Goal: Task Accomplishment & Management: Complete application form

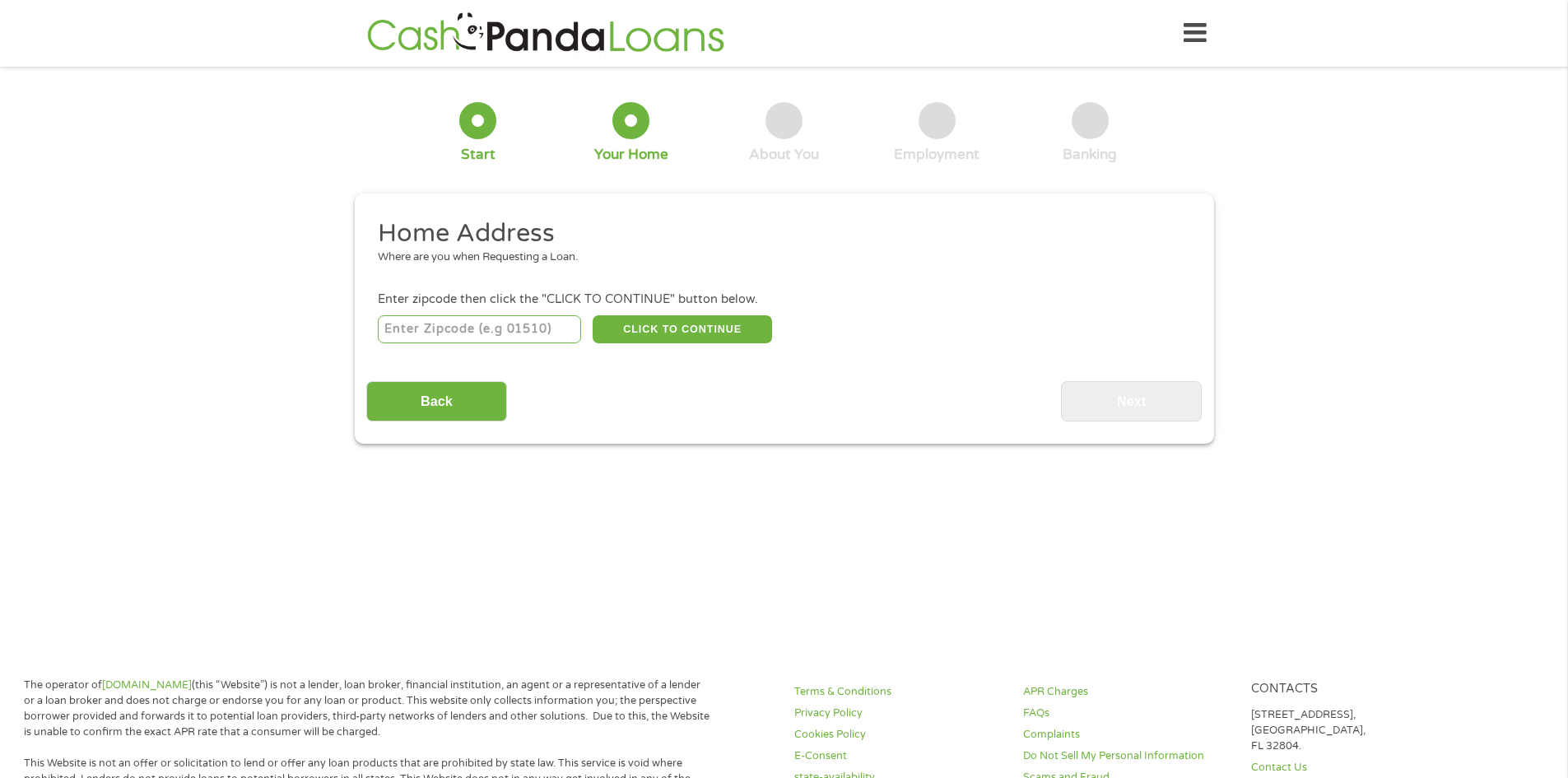
click at [389, 329] on input "number" at bounding box center [479, 330] width 203 height 28
type input "81001"
drag, startPoint x: 667, startPoint y: 328, endPoint x: 631, endPoint y: 322, distance: 36.5
click at [631, 322] on button "CLICK TO CONTINUE" at bounding box center [682, 330] width 180 height 28
type input "81001"
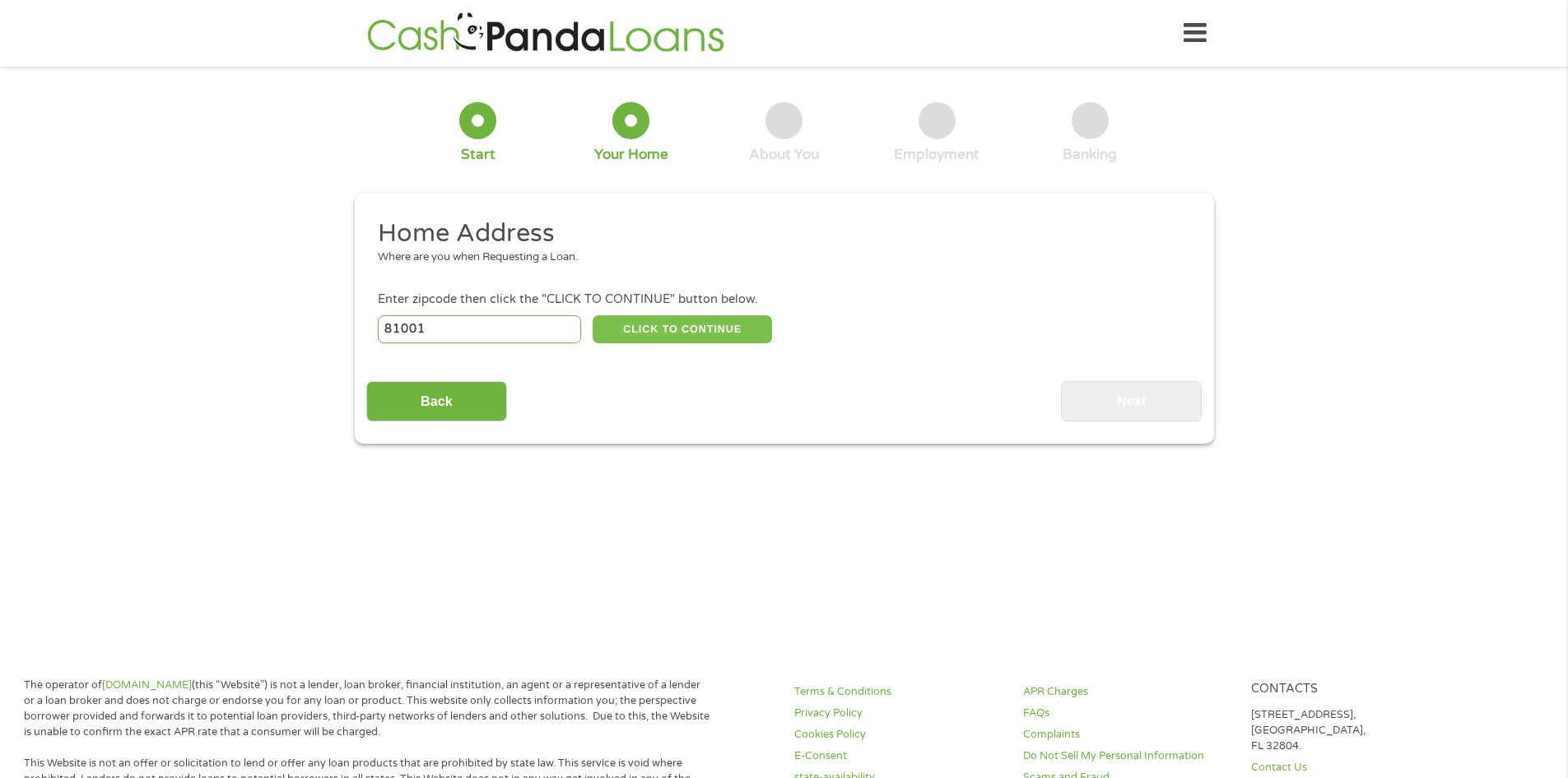
type input "Pueblo"
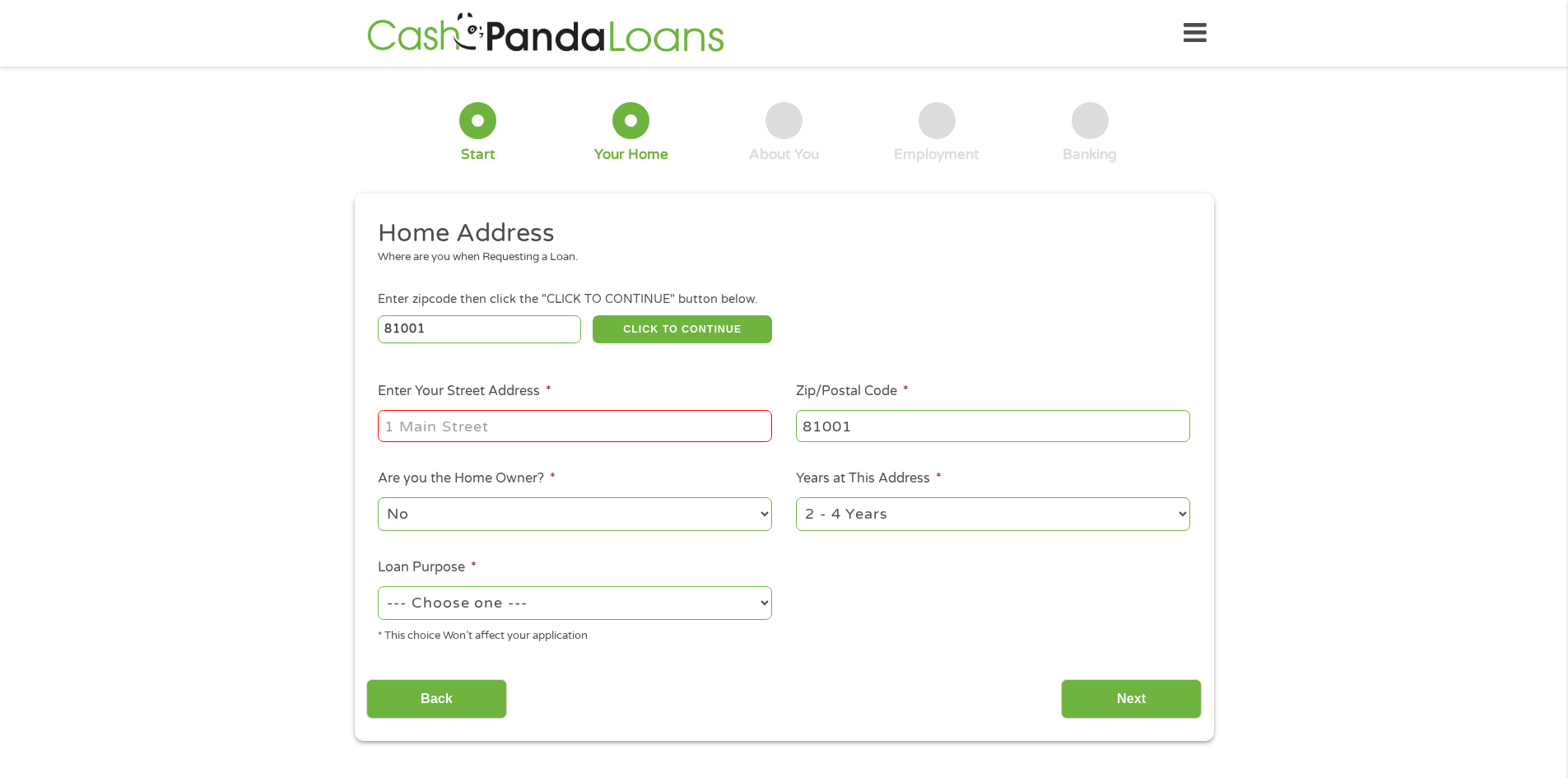
drag, startPoint x: 631, startPoint y: 322, endPoint x: 999, endPoint y: 367, distance: 370.7
click at [1150, 393] on li "Zip/Postal Code * 81001" at bounding box center [993, 413] width 418 height 64
click at [380, 423] on input "Enter Your Street Address *" at bounding box center [575, 426] width 394 height 31
type input "[STREET_ADDRESS]"
click at [1184, 516] on select "1 Year or less 1 - 2 Years 2 - 4 Years Over 4 Years" at bounding box center [993, 514] width 394 height 34
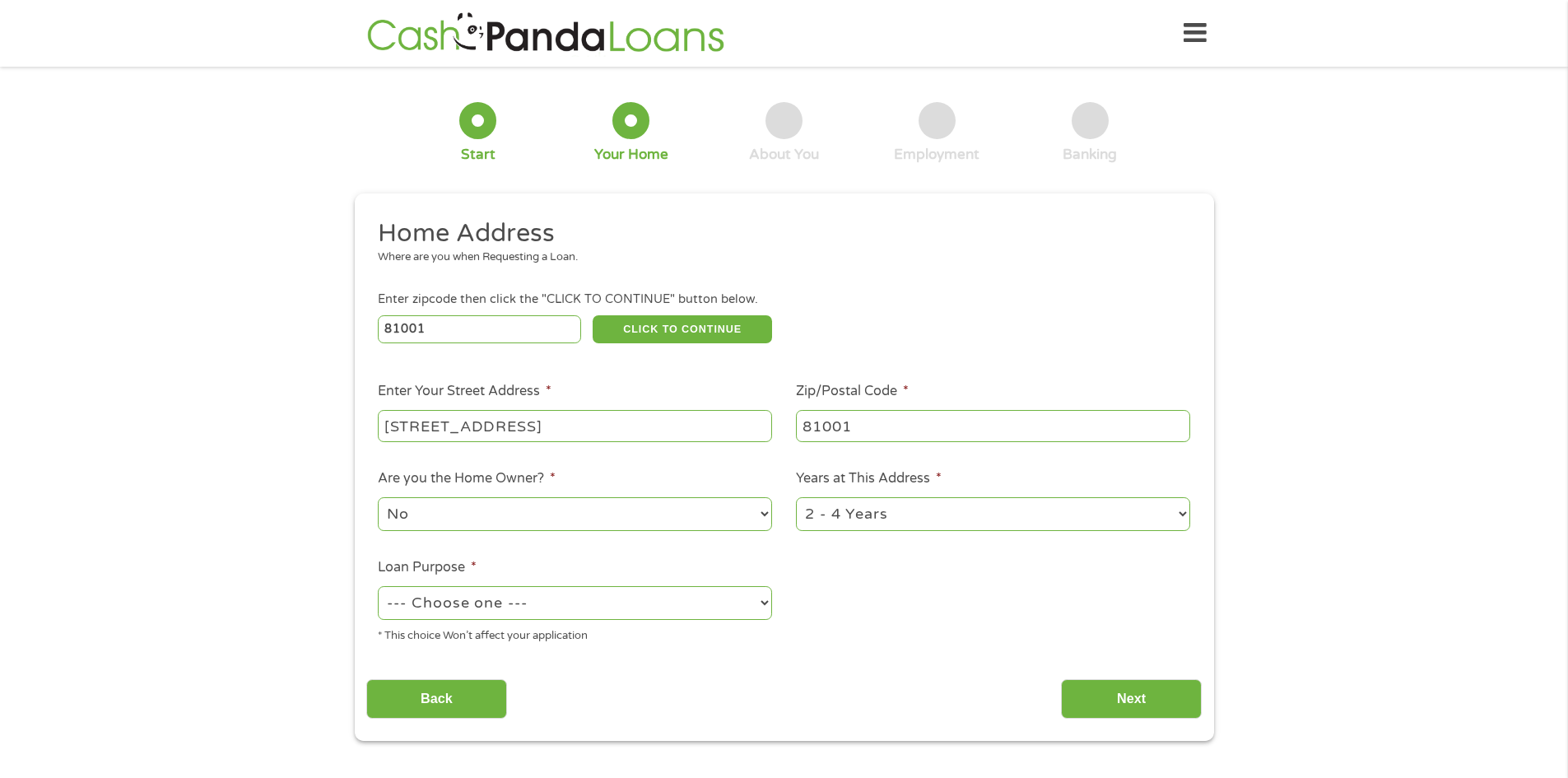
select select "60months"
click at [796, 497] on select "1 Year or less 1 - 2 Years 2 - 4 Years Over 4 Years" at bounding box center [993, 514] width 394 height 34
click at [763, 603] on select "--- Choose one --- Pay Bills Debt Consolidation Home Improvement Major Purchase…" at bounding box center [575, 602] width 394 height 34
select select "shorttermcash"
click at [378, 586] on select "--- Choose one --- Pay Bills Debt Consolidation Home Improvement Major Purchase…" at bounding box center [575, 602] width 394 height 34
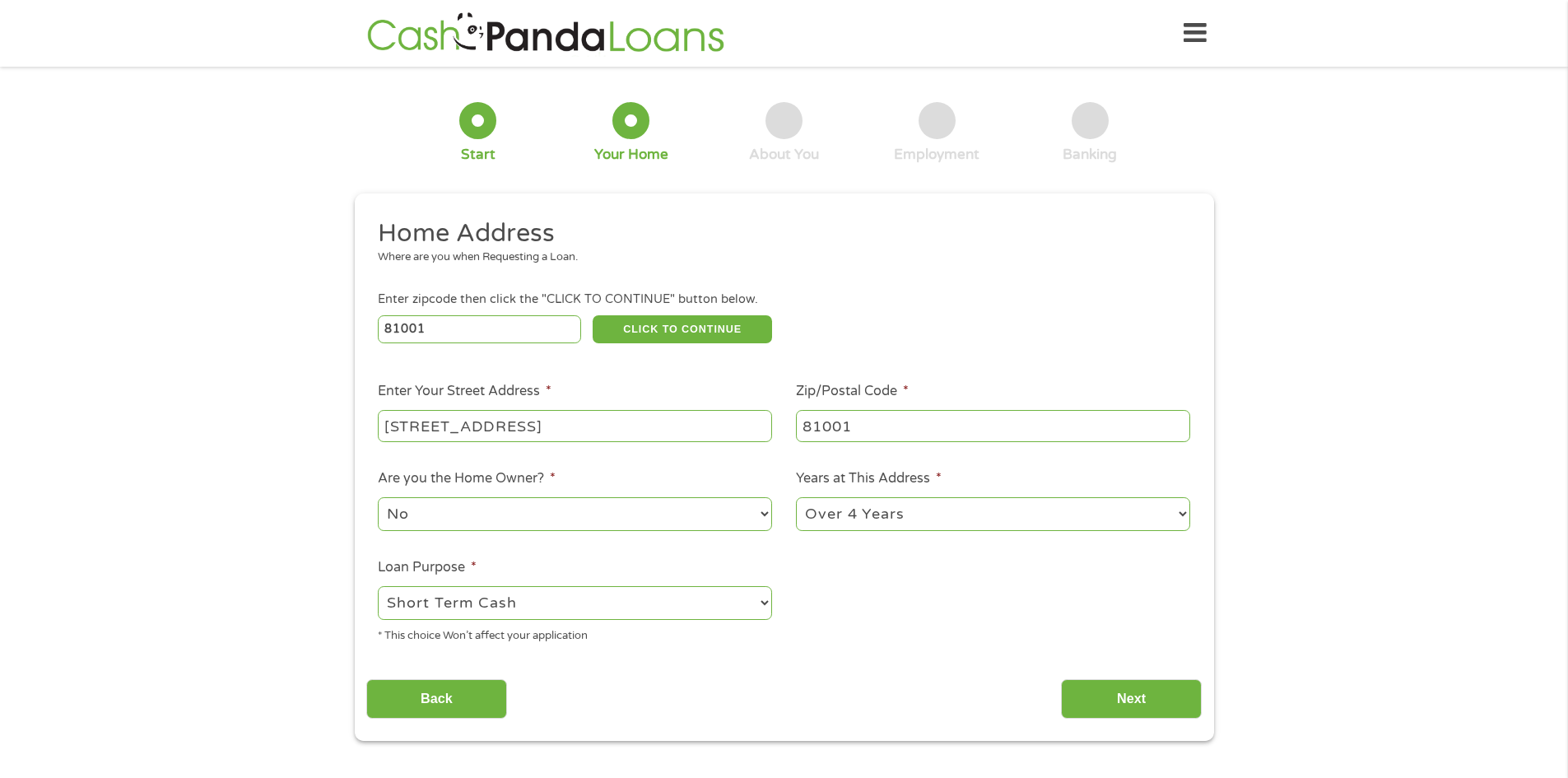
click at [767, 510] on select "No Yes" at bounding box center [575, 514] width 394 height 34
select select "yes"
click at [378, 497] on select "No Yes" at bounding box center [575, 514] width 394 height 34
click at [1104, 688] on input "Next" at bounding box center [1132, 700] width 141 height 40
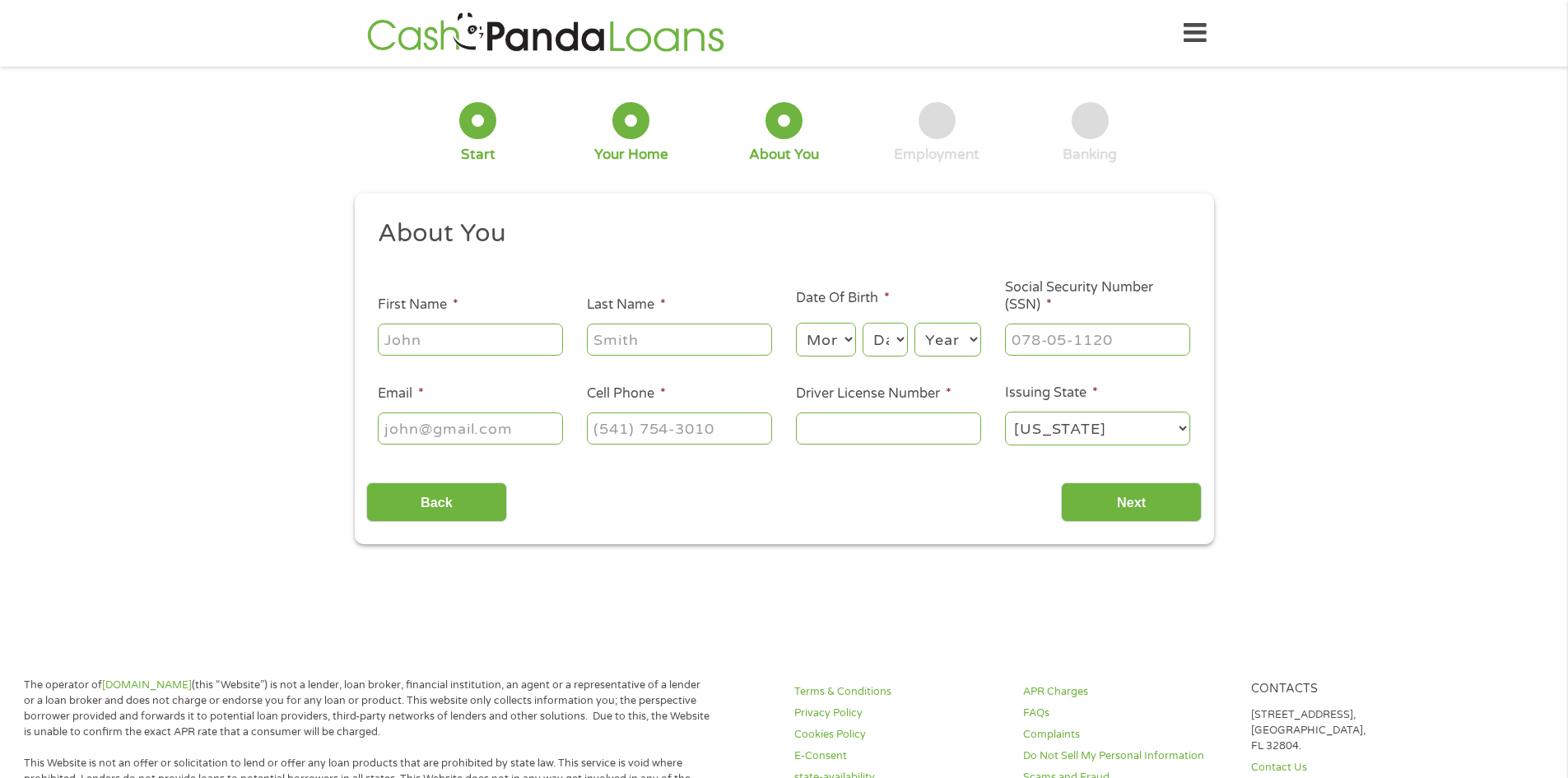
scroll to position [7, 7]
click at [426, 342] on input "First Name *" at bounding box center [470, 339] width 185 height 31
type input "[PERSON_NAME]"
type input "malila"
type input "[EMAIL_ADDRESS][DOMAIN_NAME]"
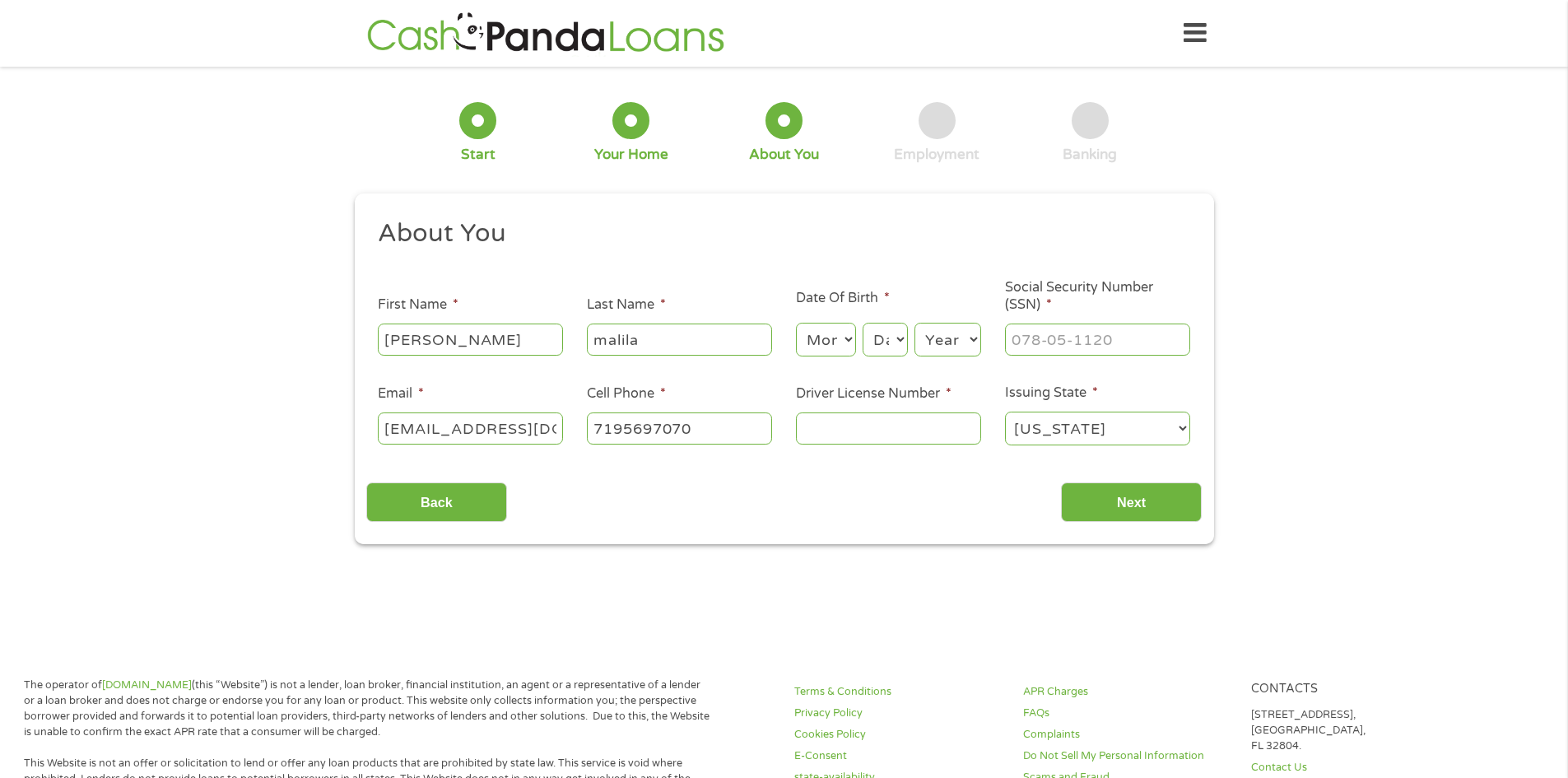
type input "[PHONE_NUMBER]"
click at [805, 331] on select "Month 1 2 3 4 5 6 7 8 9 10 11 12" at bounding box center [827, 339] width 60 height 34
click at [796, 323] on select "Month 1 2 3 4 5 6 7 8 9 10 11 12" at bounding box center [827, 339] width 60 height 34
click at [852, 339] on select "Month 1 2 3 4 5 6 7 8 9 10 11 12" at bounding box center [827, 339] width 60 height 34
select select "12"
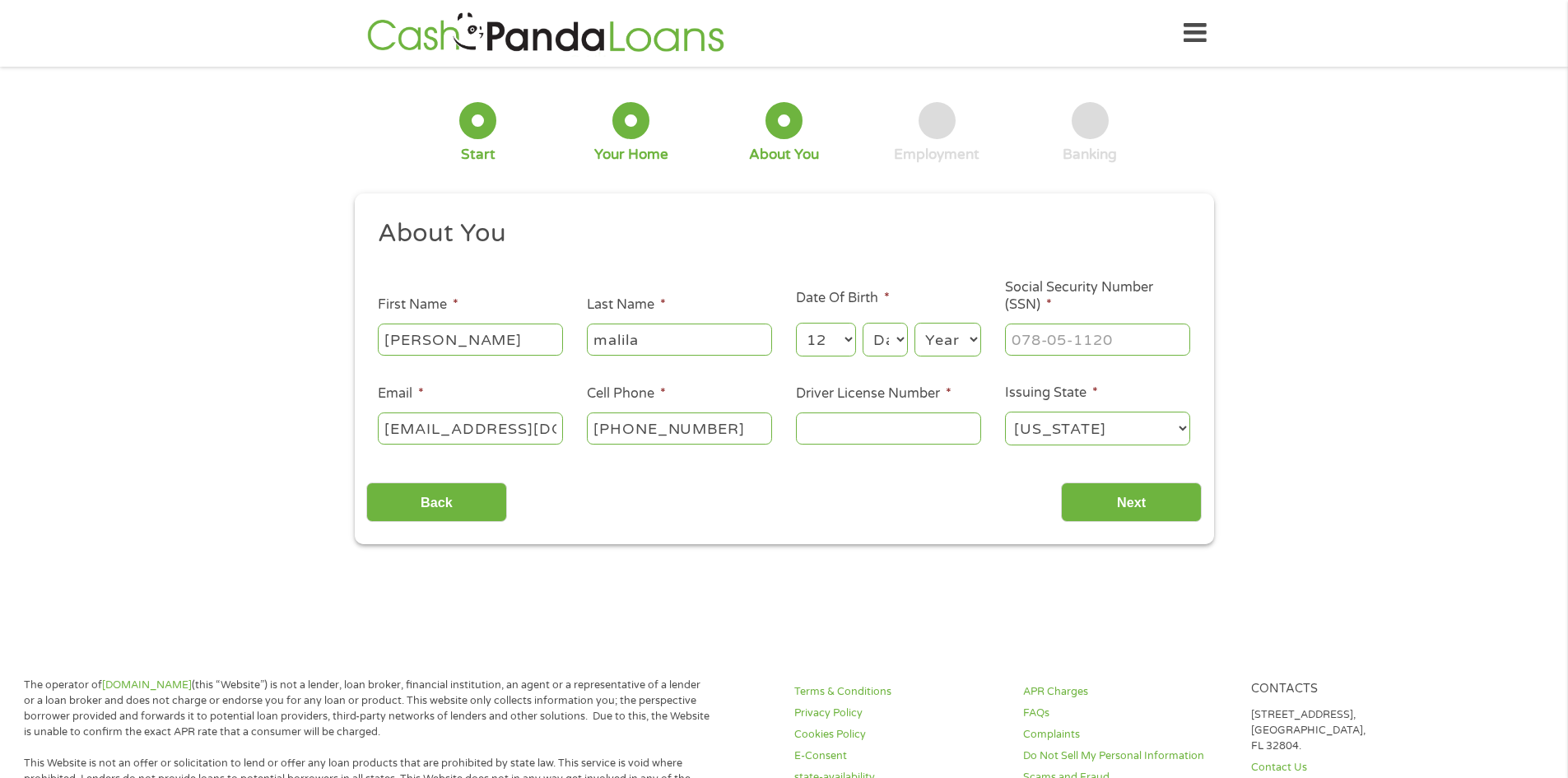
click at [796, 323] on select "Month 1 2 3 4 5 6 7 8 9 10 11 12" at bounding box center [827, 339] width 60 height 34
click at [875, 337] on select "Day 1 2 3 4 5 6 7 8 9 10 11 12 13 14 15 16 17 18 19 20 21 22 23 24 25 26 27 28 …" at bounding box center [885, 339] width 45 height 34
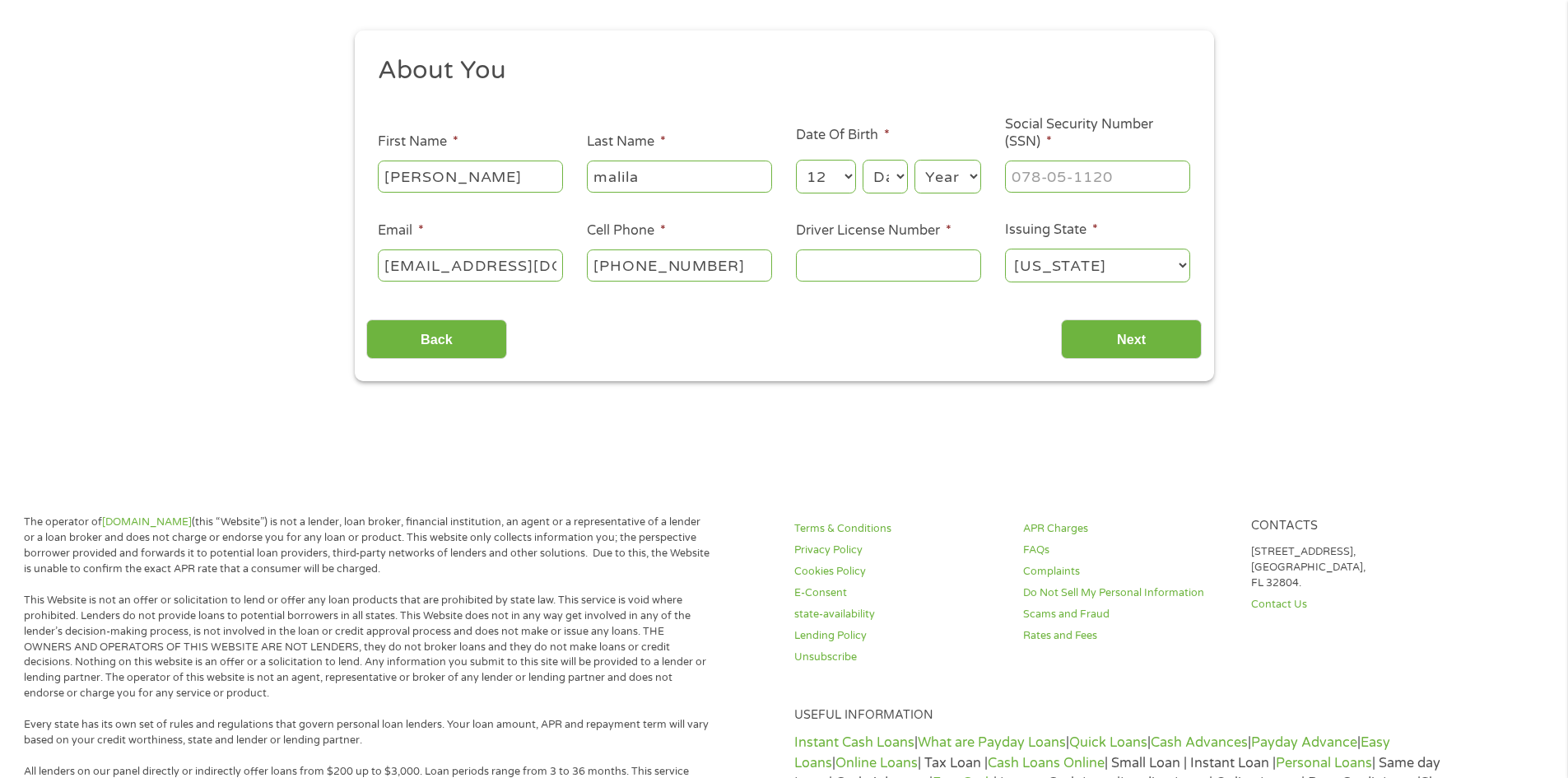
scroll to position [164, 0]
click at [897, 172] on select "Day 1 2 3 4 5 6 7 8 9 10 11 12 13 14 15 16 17 18 19 20 21 22 23 24 25 26 27 28 …" at bounding box center [885, 175] width 45 height 34
select select "19"
click at [863, 158] on select "Day 1 2 3 4 5 6 7 8 9 10 11 12 13 14 15 16 17 18 19 20 21 22 23 24 25 26 27 28 …" at bounding box center [885, 175] width 45 height 34
click at [969, 174] on select "Year [DATE] 2006 2005 2004 2003 2002 2001 2000 1999 1998 1997 1996 1995 1994 19…" at bounding box center [948, 175] width 67 height 34
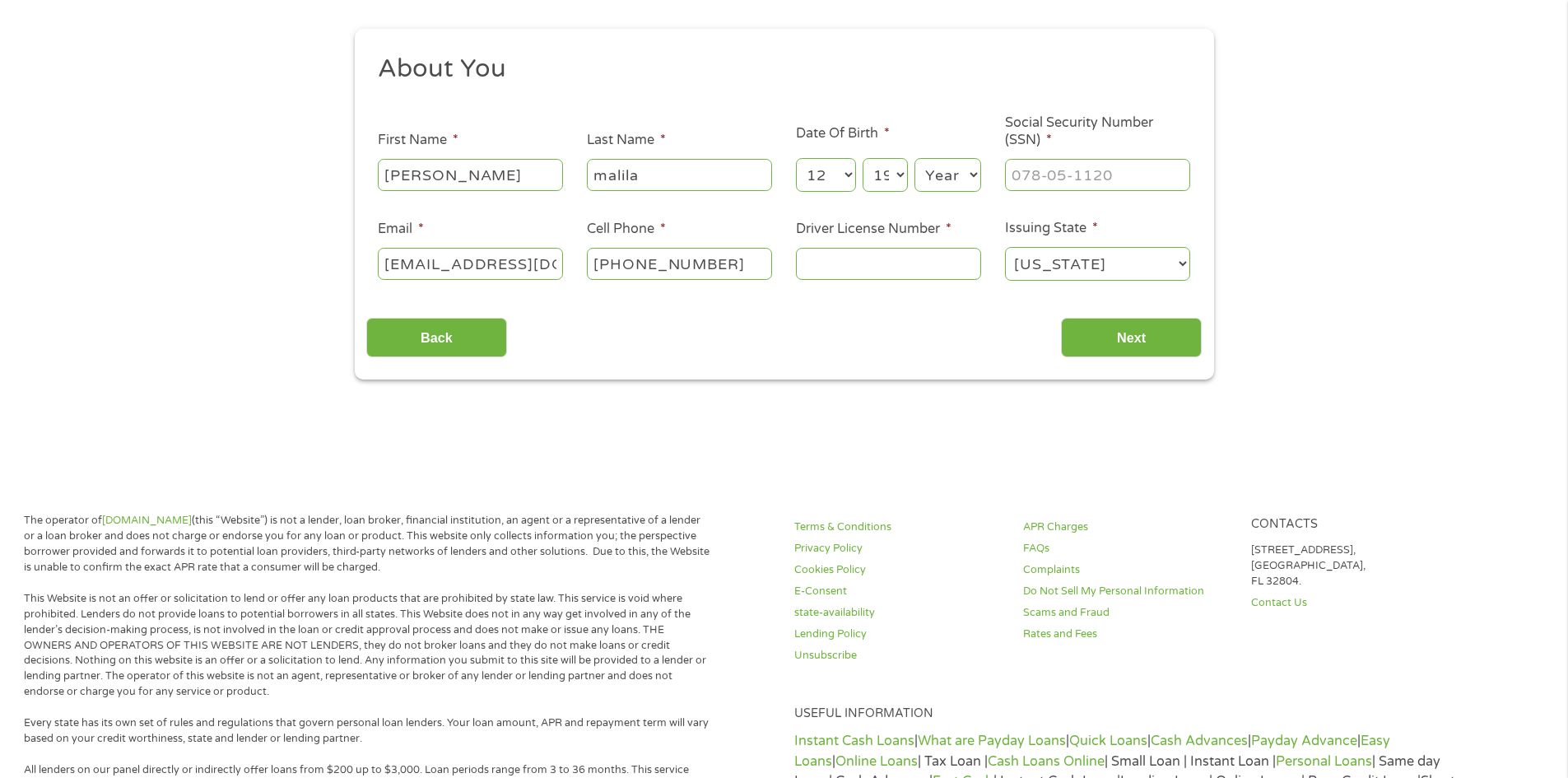
select select "1941"
click at [914, 158] on select "Year [DATE] 2006 2005 2004 2003 2002 2001 2000 1999 1998 1997 1996 1995 1994 19…" at bounding box center [948, 175] width 67 height 34
click at [722, 268] on input "[PHONE_NUMBER]" at bounding box center [679, 263] width 185 height 31
type input "[PHONE_NUMBER]"
click at [800, 264] on input "Driver License Number *" at bounding box center [889, 263] width 185 height 31
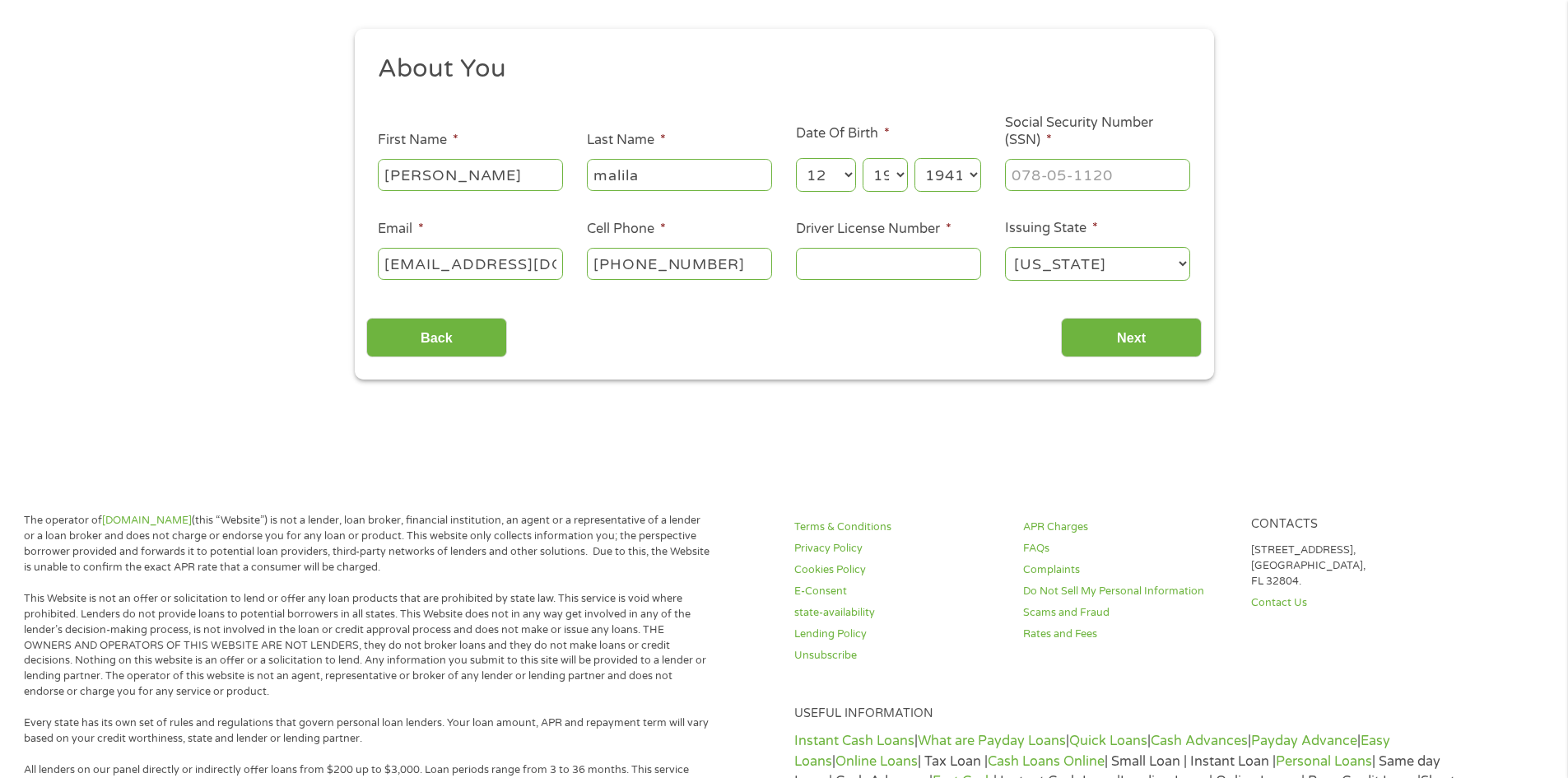
click at [816, 257] on input "Driver License Number *" at bounding box center [889, 263] width 185 height 31
type input "921421122"
drag, startPoint x: 1117, startPoint y: 335, endPoint x: 1117, endPoint y: 345, distance: 10.0
click at [1117, 335] on input "Next" at bounding box center [1132, 337] width 141 height 40
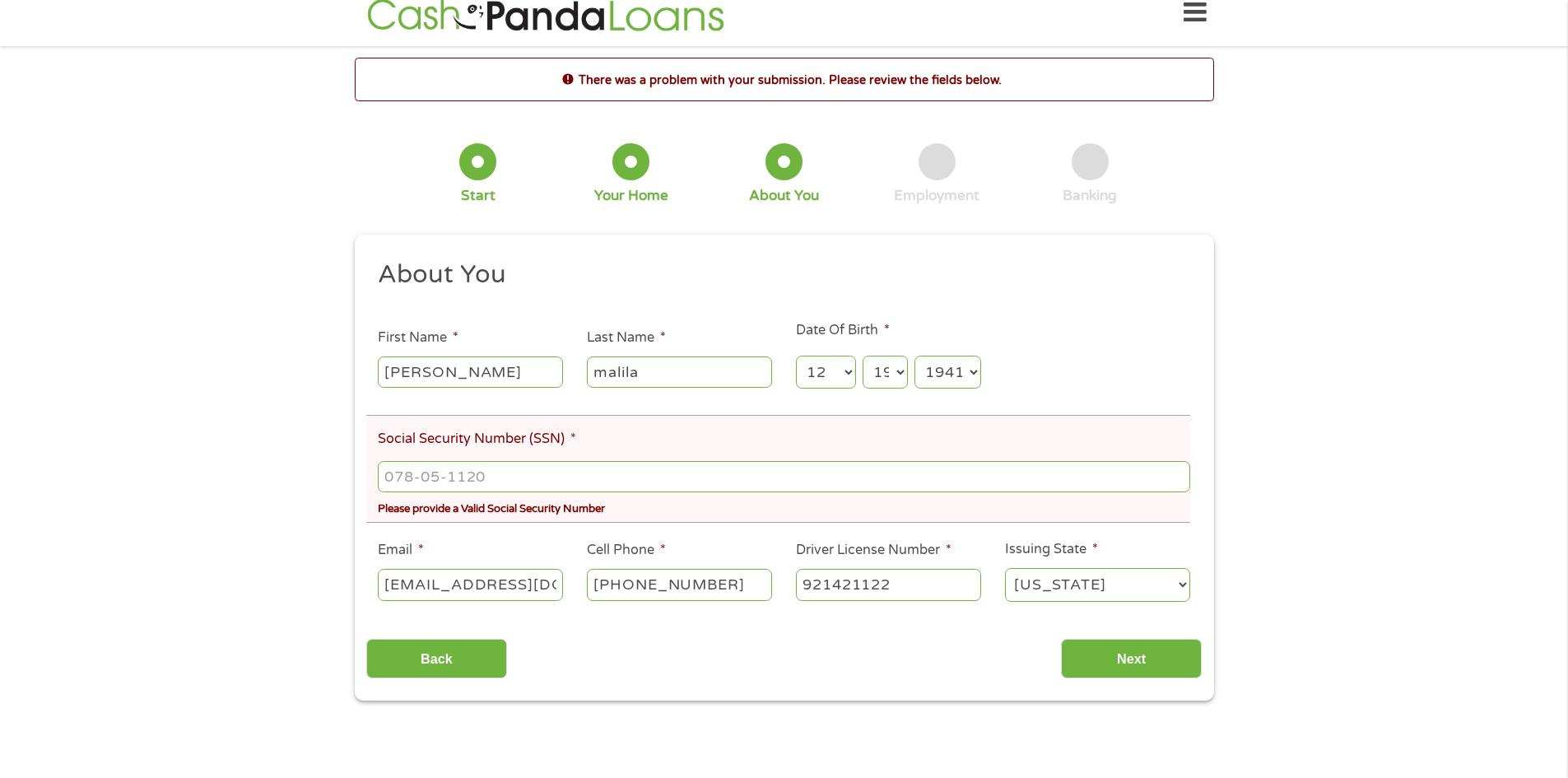
scroll to position [7, 7]
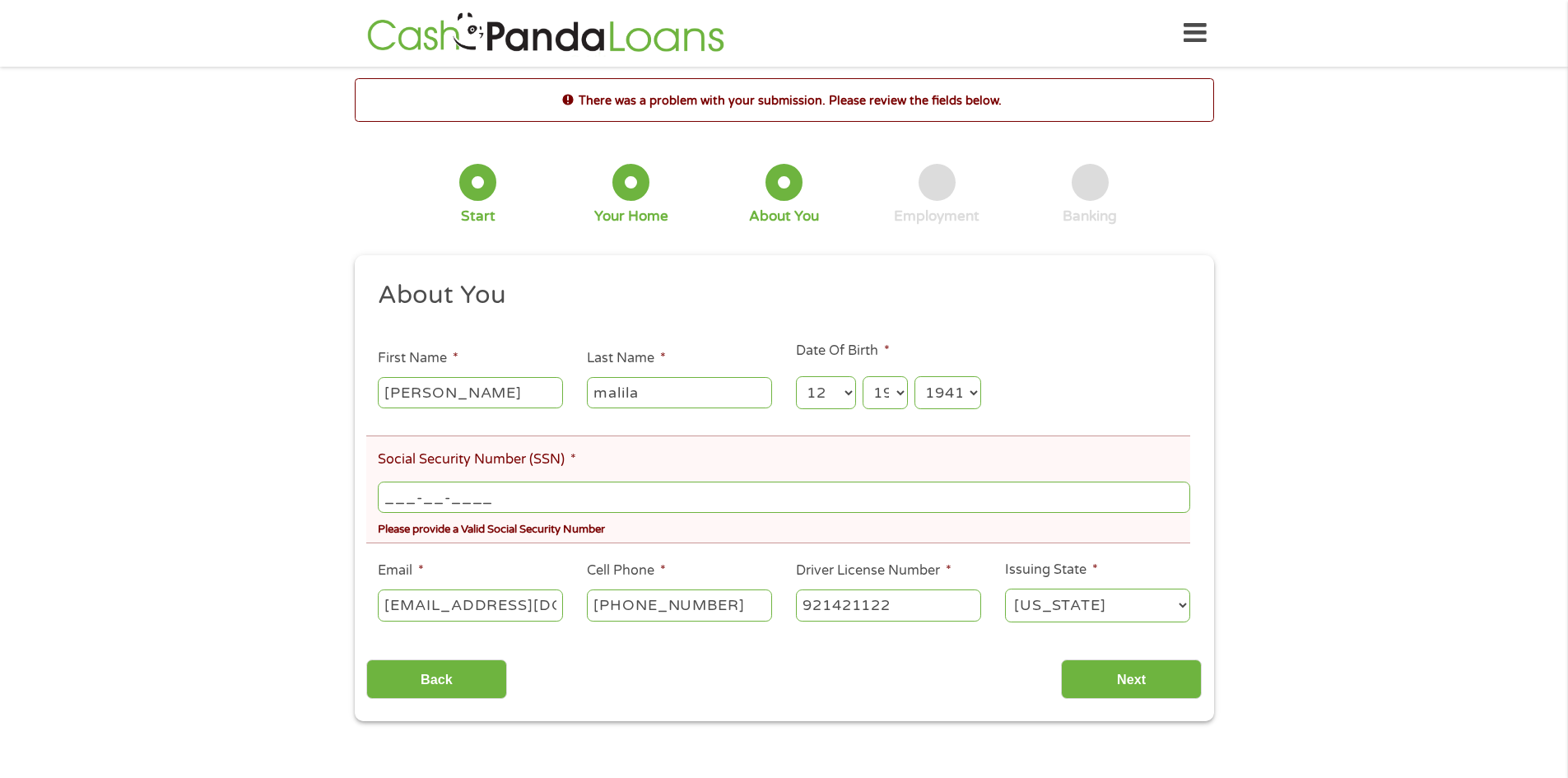
click at [492, 491] on input "___-__-____" at bounding box center [784, 497] width 812 height 31
type input "376-42-4481"
click at [1121, 672] on input "Next" at bounding box center [1132, 680] width 141 height 40
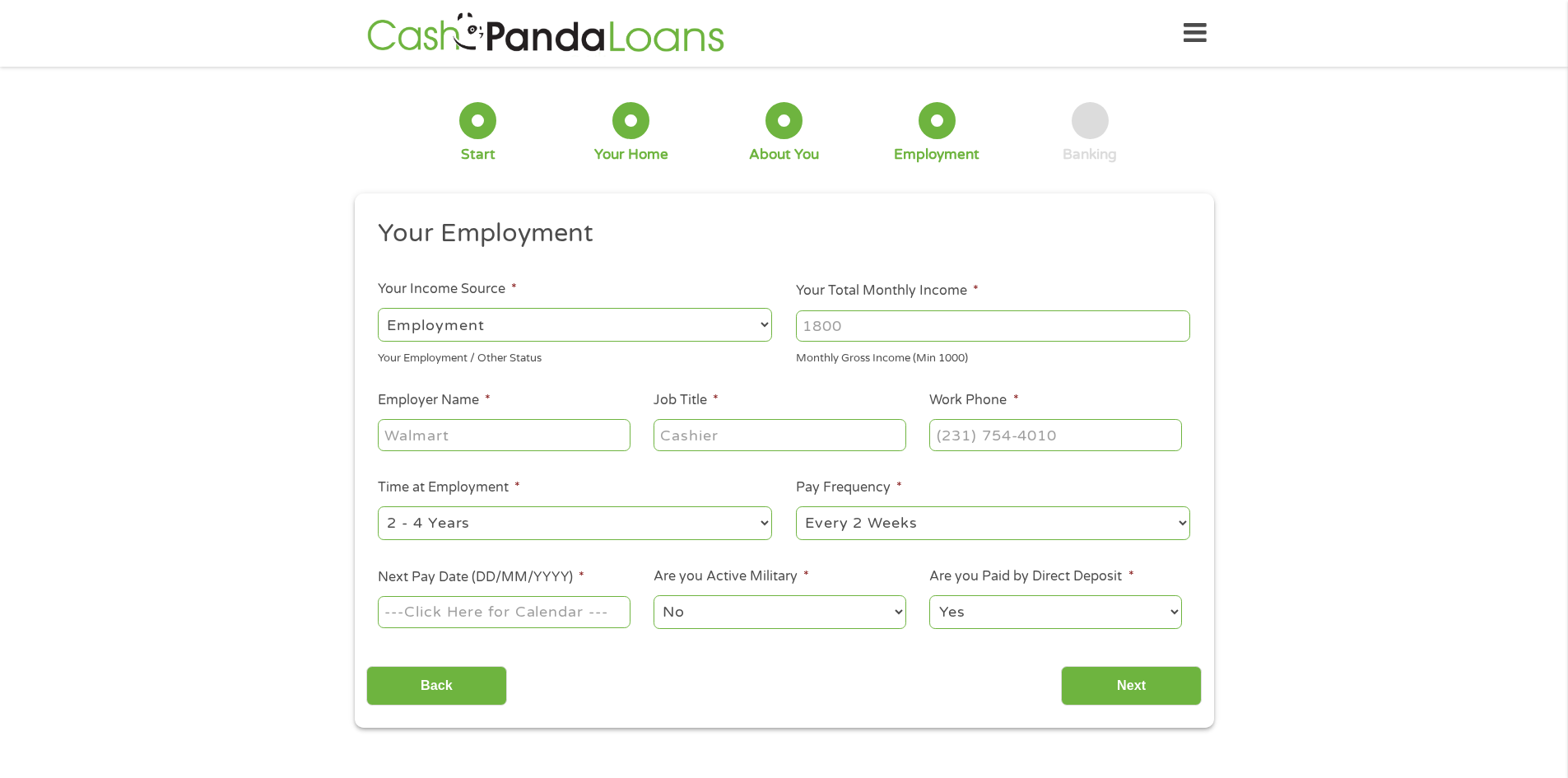
click at [761, 325] on select "--- Choose one --- Employment [DEMOGRAPHIC_DATA] Benefits" at bounding box center [575, 324] width 394 height 34
select select "benefits"
click at [378, 308] on select "--- Choose one --- Employment [DEMOGRAPHIC_DATA] Benefits" at bounding box center [575, 324] width 394 height 34
type input "Other"
type input "[PHONE_NUMBER]"
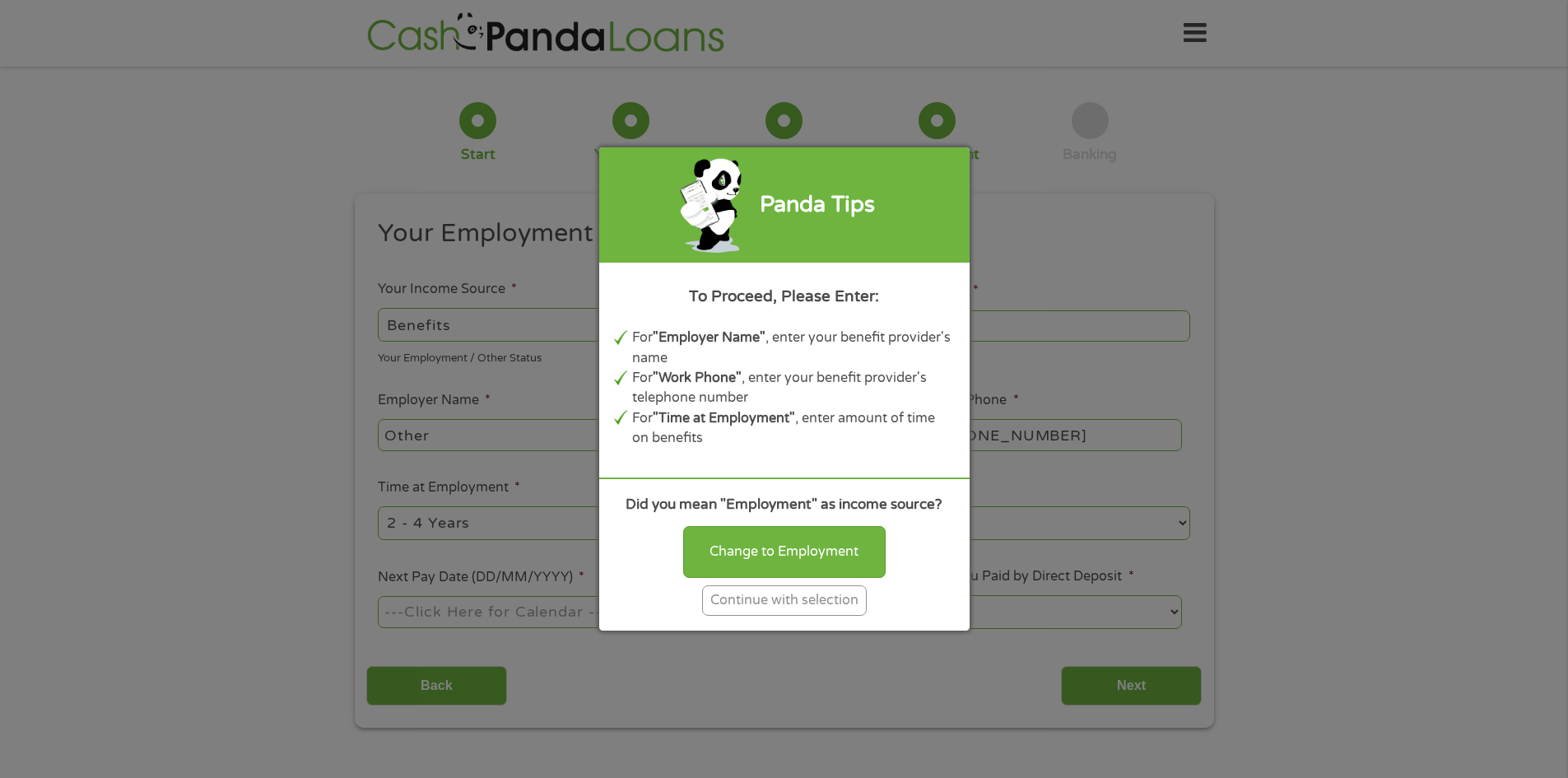
click at [849, 33] on div "Panda Tips To Proceed, Please Enter: For "Employer Name" , enter your benefit p…" at bounding box center [784, 389] width 1568 height 778
click at [782, 596] on div "Continue with selection" at bounding box center [784, 601] width 164 height 30
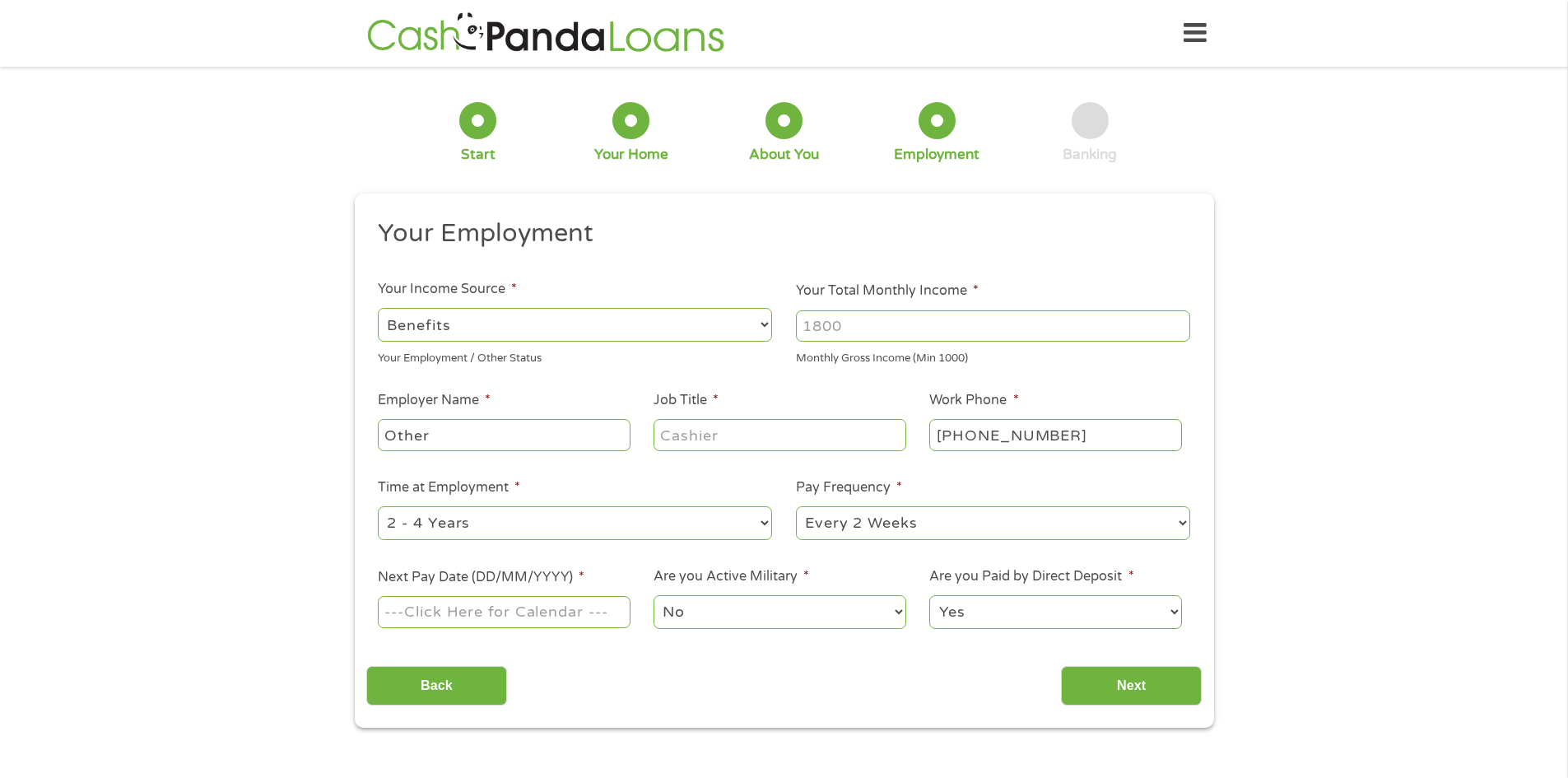
click at [839, 325] on input "Your Total Monthly Income *" at bounding box center [993, 326] width 394 height 31
click at [1177, 332] on input "1000" at bounding box center [993, 326] width 394 height 31
click at [1178, 316] on input "1000" at bounding box center [993, 326] width 394 height 31
type input "1"
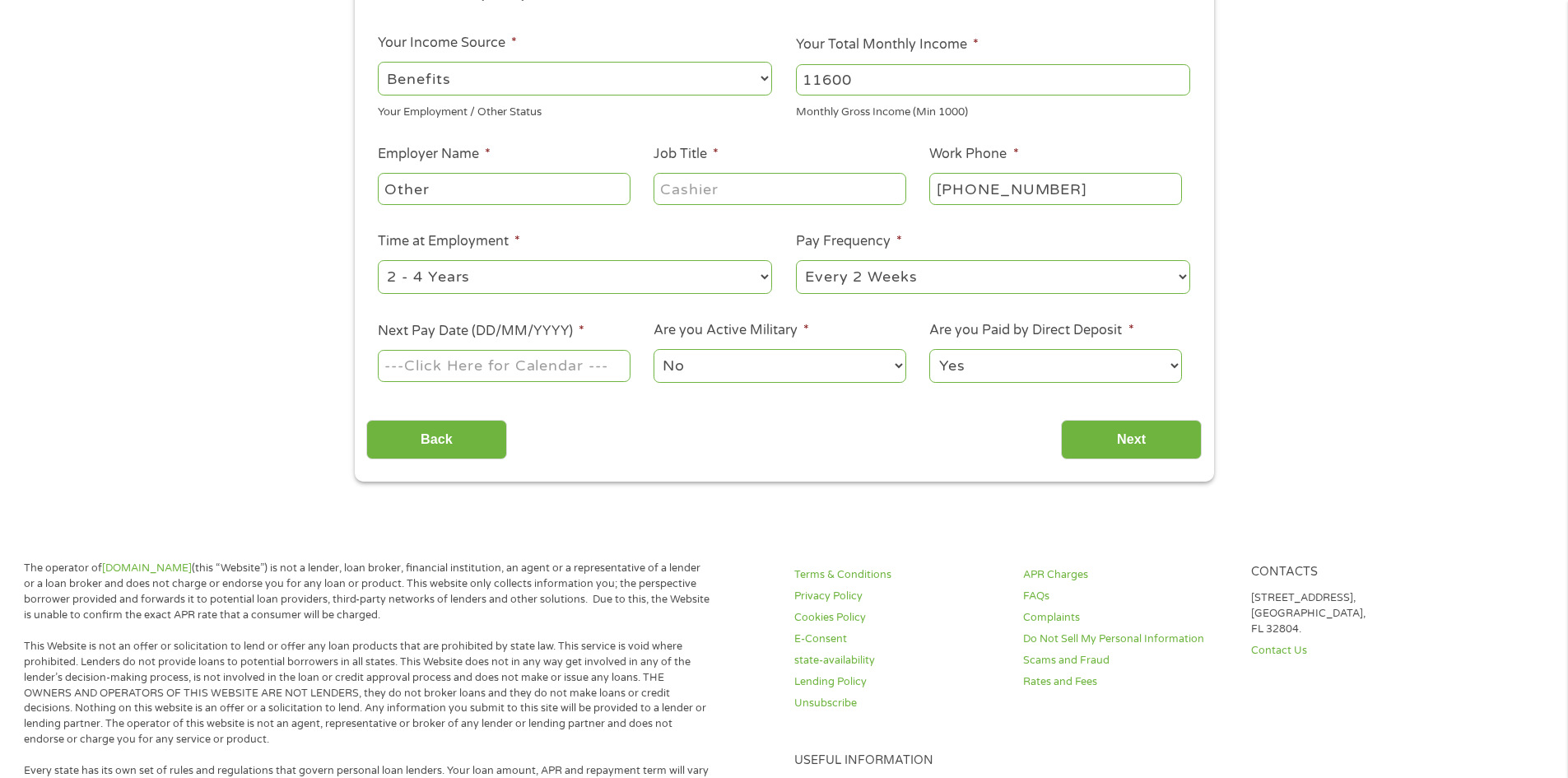
scroll to position [247, 0]
type input "11600"
click at [1184, 270] on select "--- Choose one --- Every 2 Weeks Every Week Monthly Semi-Monthly" at bounding box center [993, 275] width 394 height 34
click at [1180, 274] on select "--- Choose one --- Every 2 Weeks Every Week Monthly Semi-Monthly" at bounding box center [993, 275] width 394 height 34
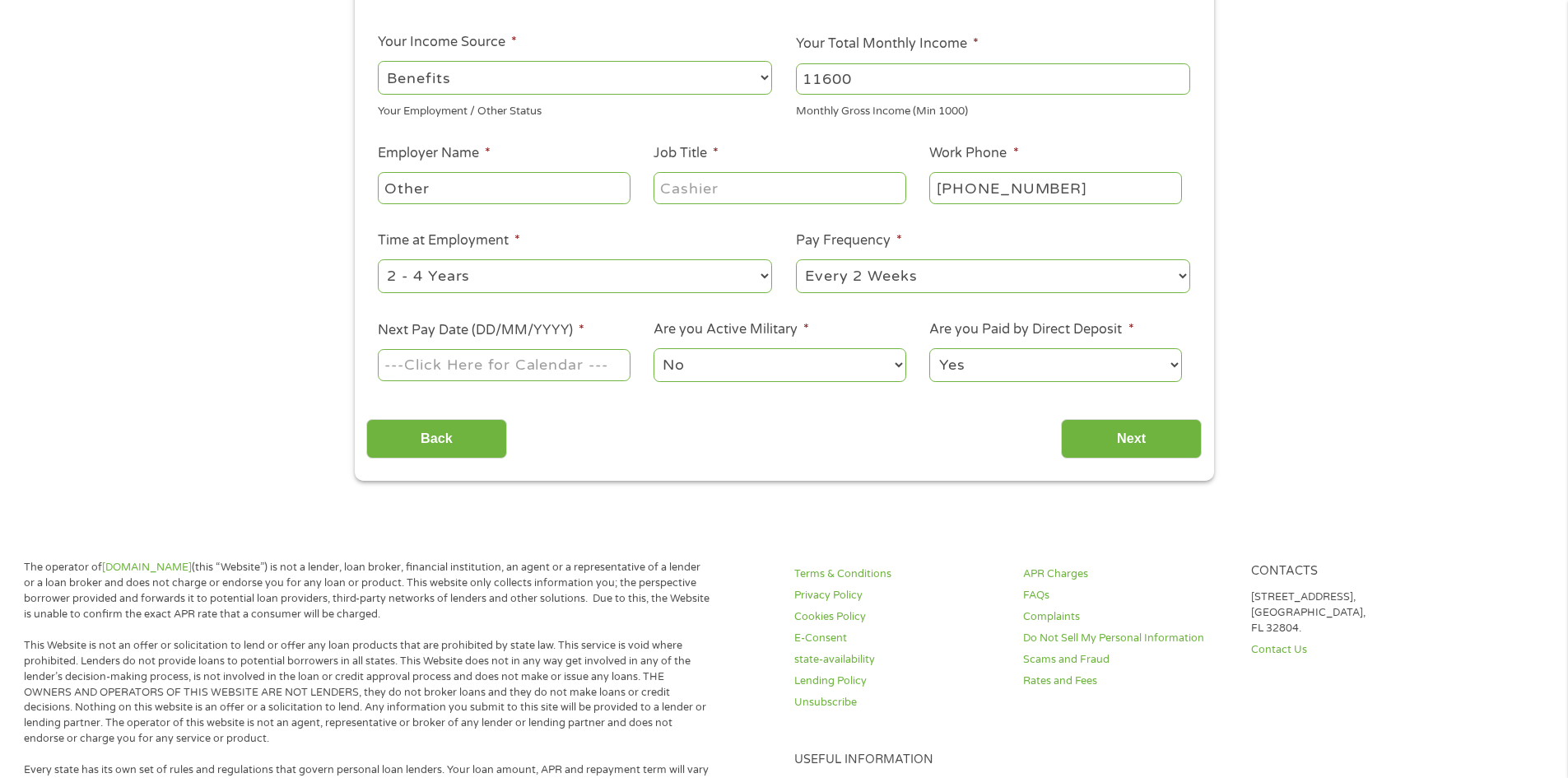
select select "monthly"
click at [796, 259] on select "--- Choose one --- Every 2 Weeks Every Week Monthly Semi-Monthly" at bounding box center [993, 275] width 394 height 34
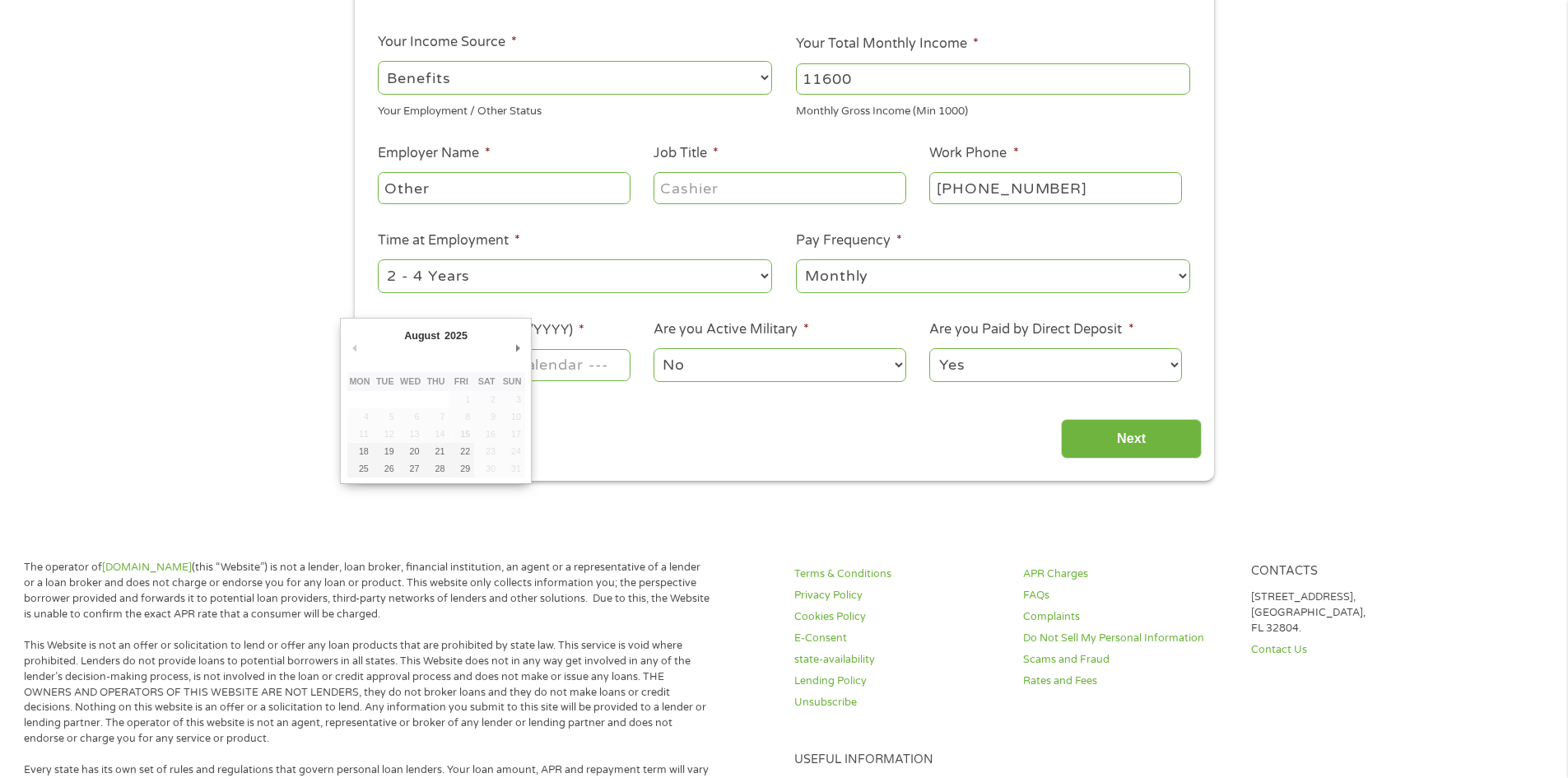
click at [589, 372] on input "Next Pay Date (DD/MM/YYYY) *" at bounding box center [503, 365] width 252 height 31
type input "[DATE]"
click at [487, 361] on body "Home Get Loan Offer How it works FAQs Blog Cash Loans Quick Loans Online Loans …" at bounding box center [784, 651] width 1568 height 1796
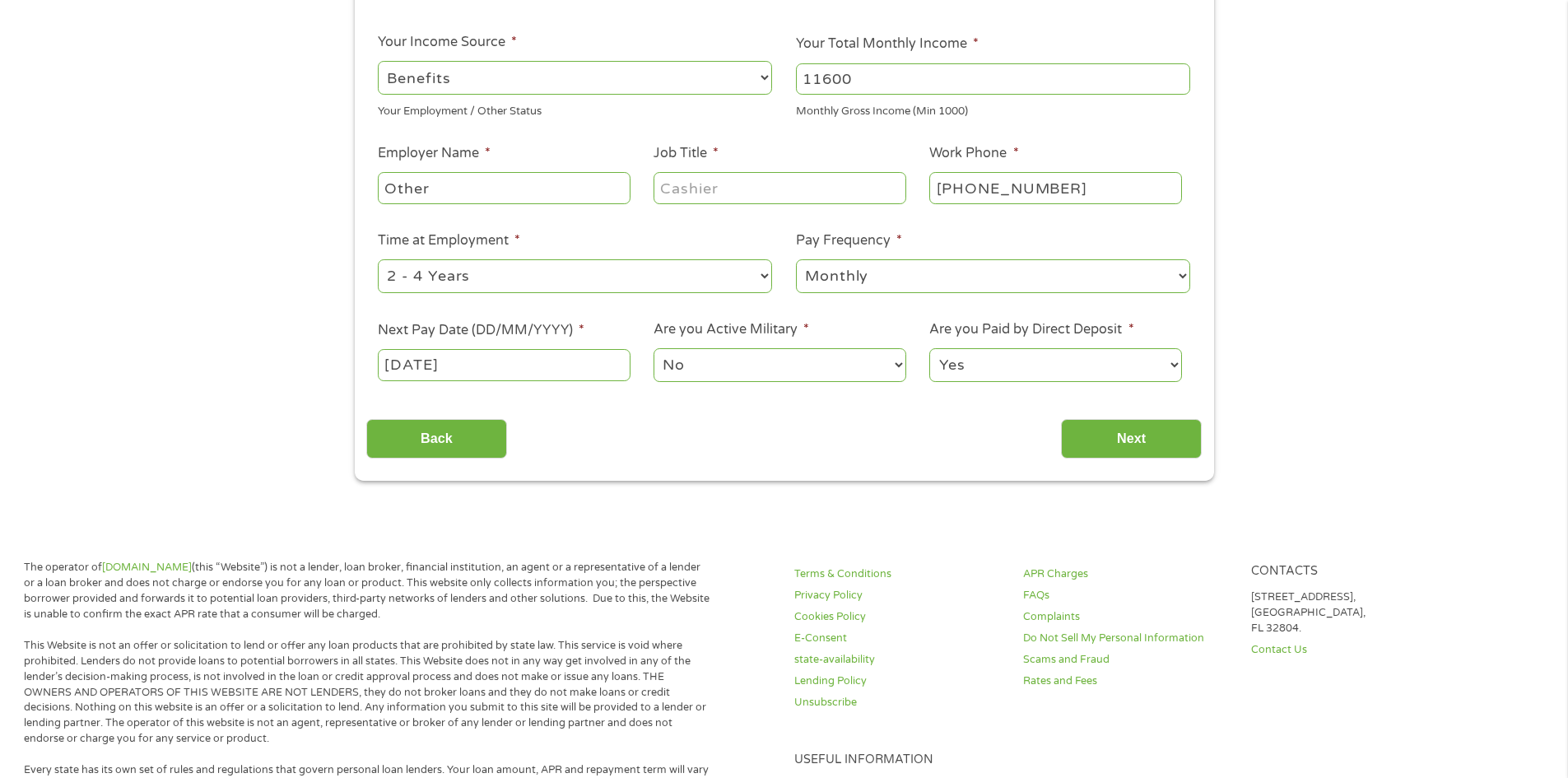
click at [483, 366] on input "[DATE]" at bounding box center [503, 365] width 252 height 31
click at [1134, 439] on input "Next" at bounding box center [1132, 439] width 141 height 40
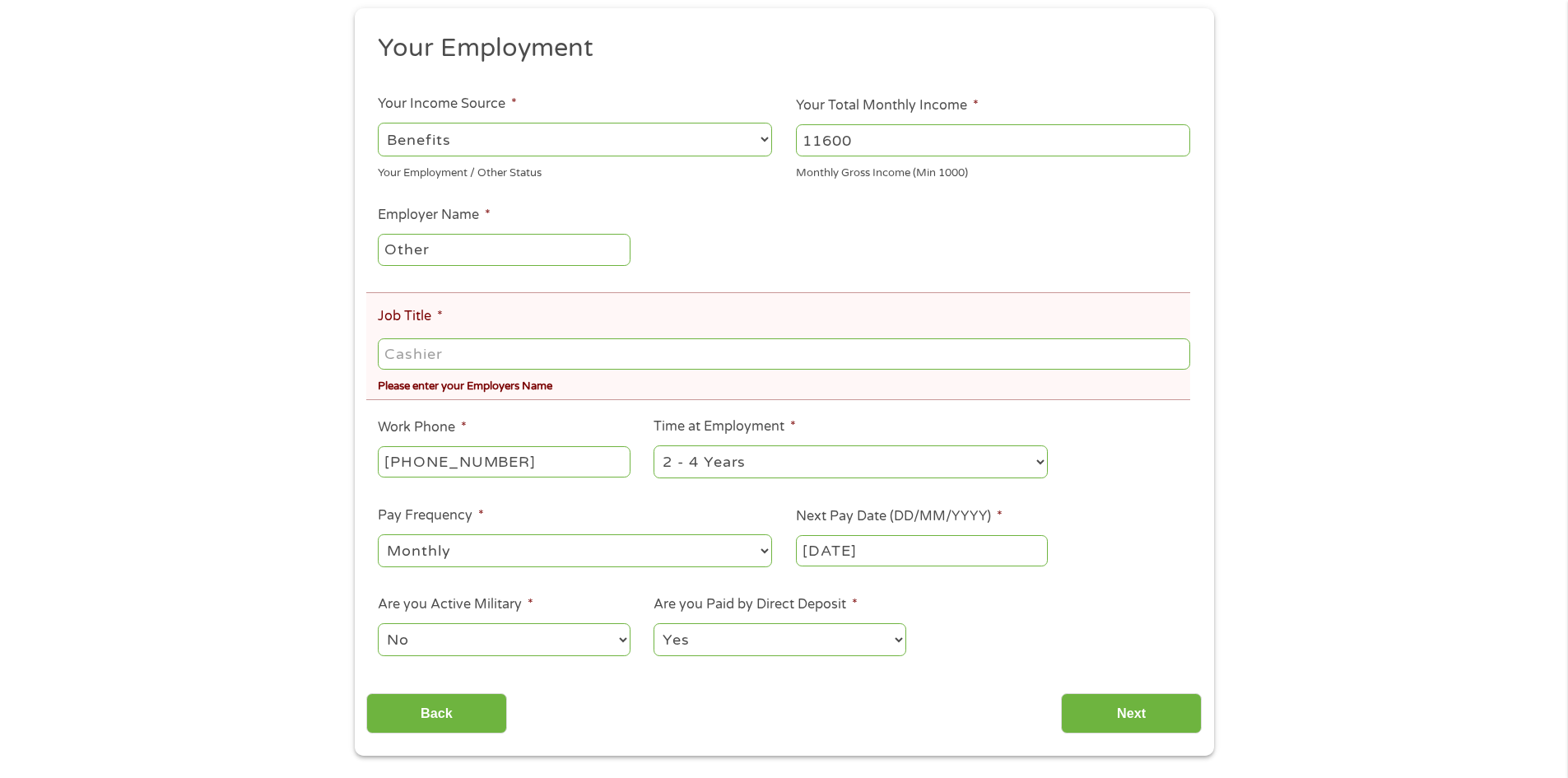
click at [456, 348] on input "Job Title *" at bounding box center [784, 354] width 812 height 31
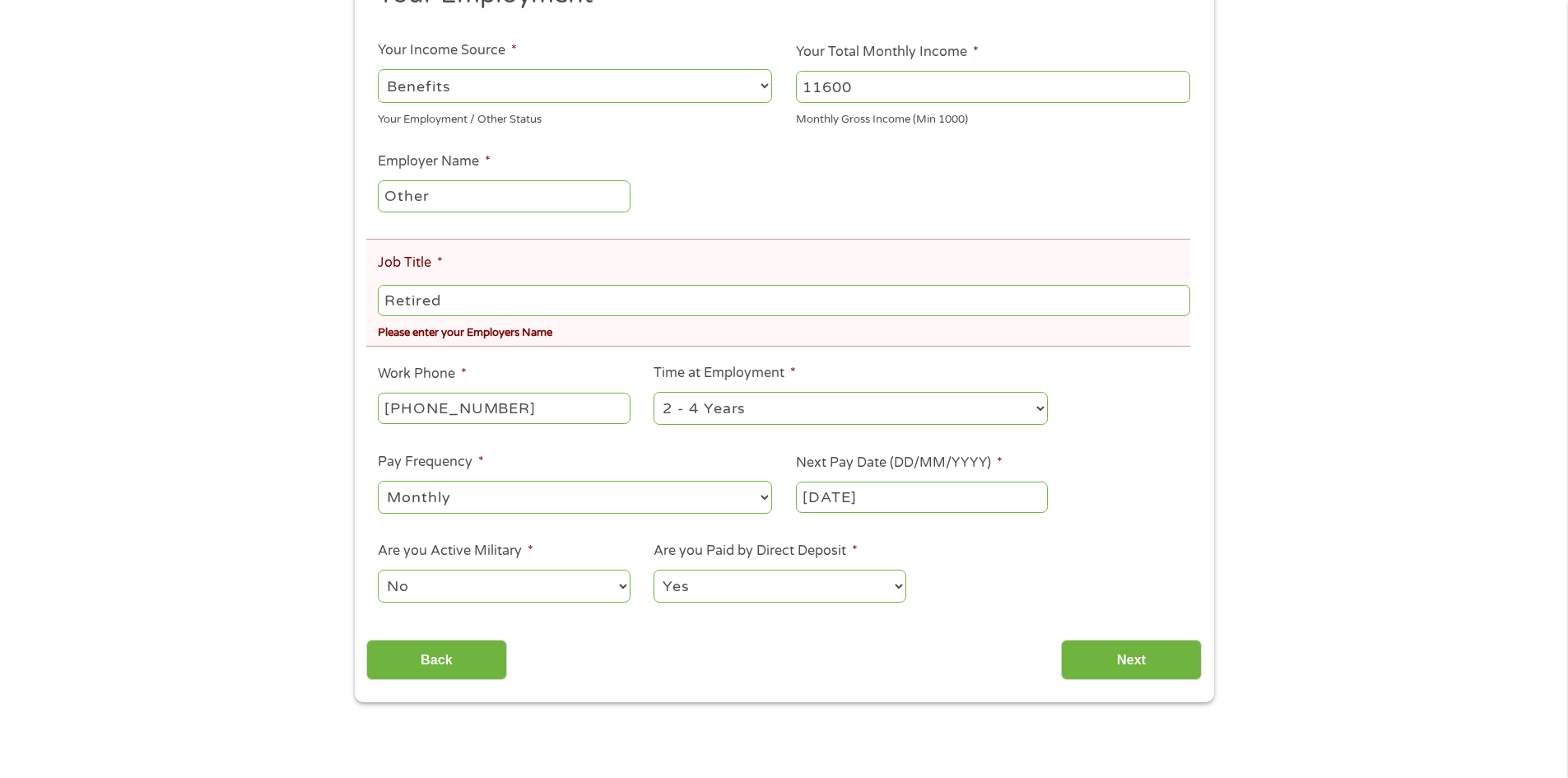
scroll to position [330, 0]
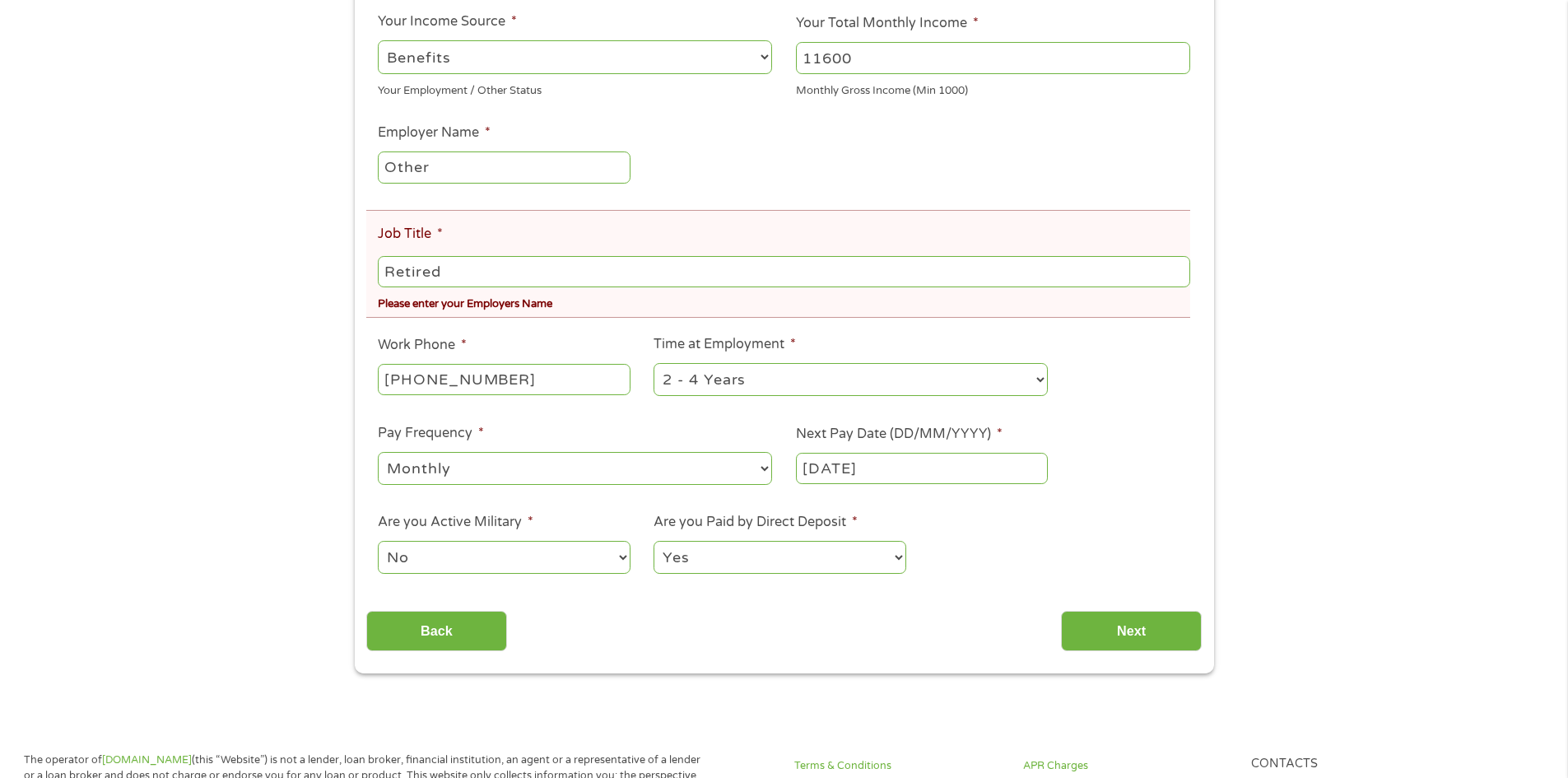
type input "Retired"
click at [1040, 379] on select "--- Choose one --- 1 Year or less 1 - 2 Years 2 - 4 Years Over 4 Years" at bounding box center [851, 380] width 394 height 34
select select "60months"
click at [654, 363] on select "--- Choose one --- 1 Year or less 1 - 2 Years 2 - 4 Years Over 4 Years" at bounding box center [851, 380] width 394 height 34
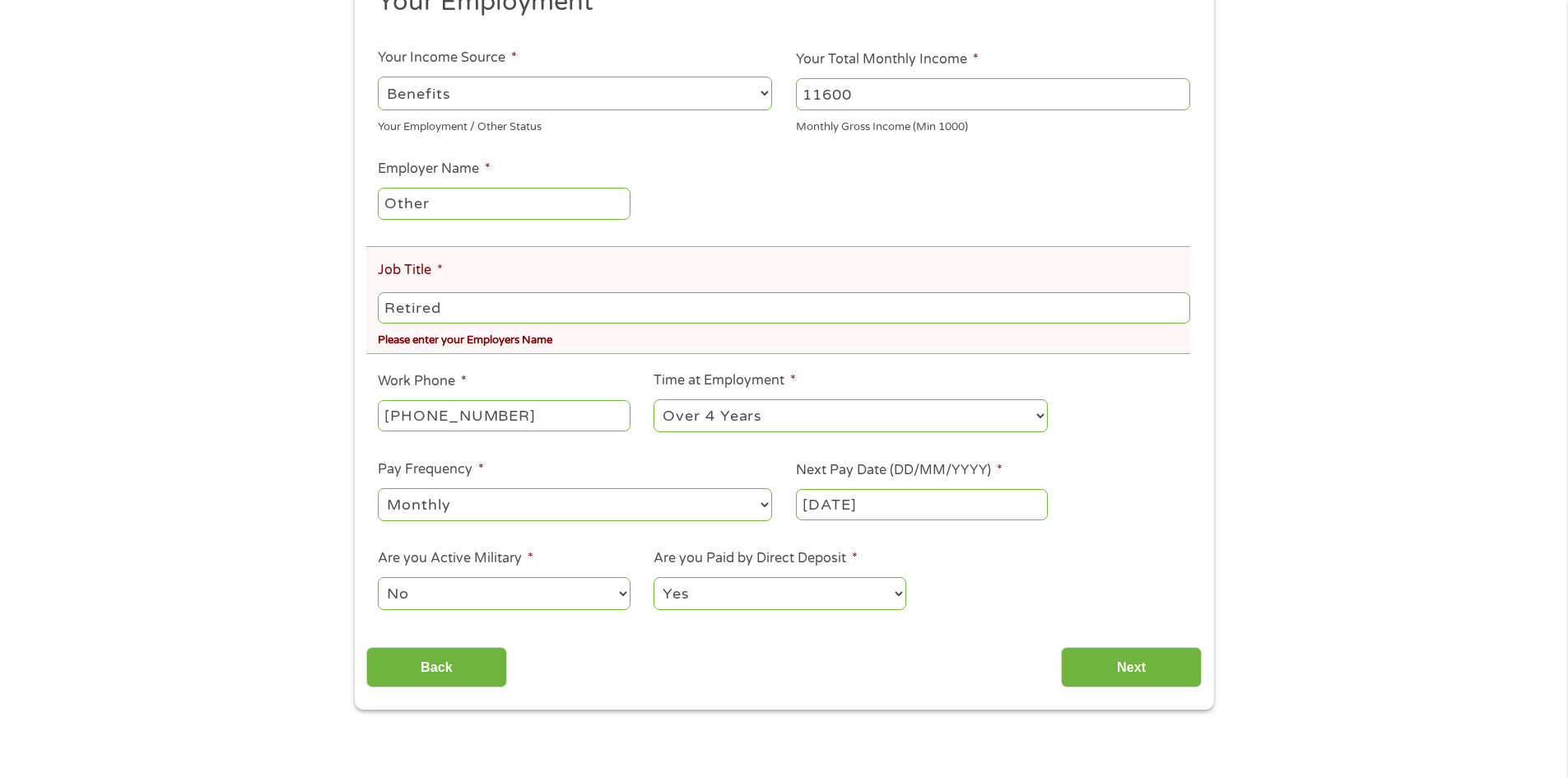
scroll to position [247, 0]
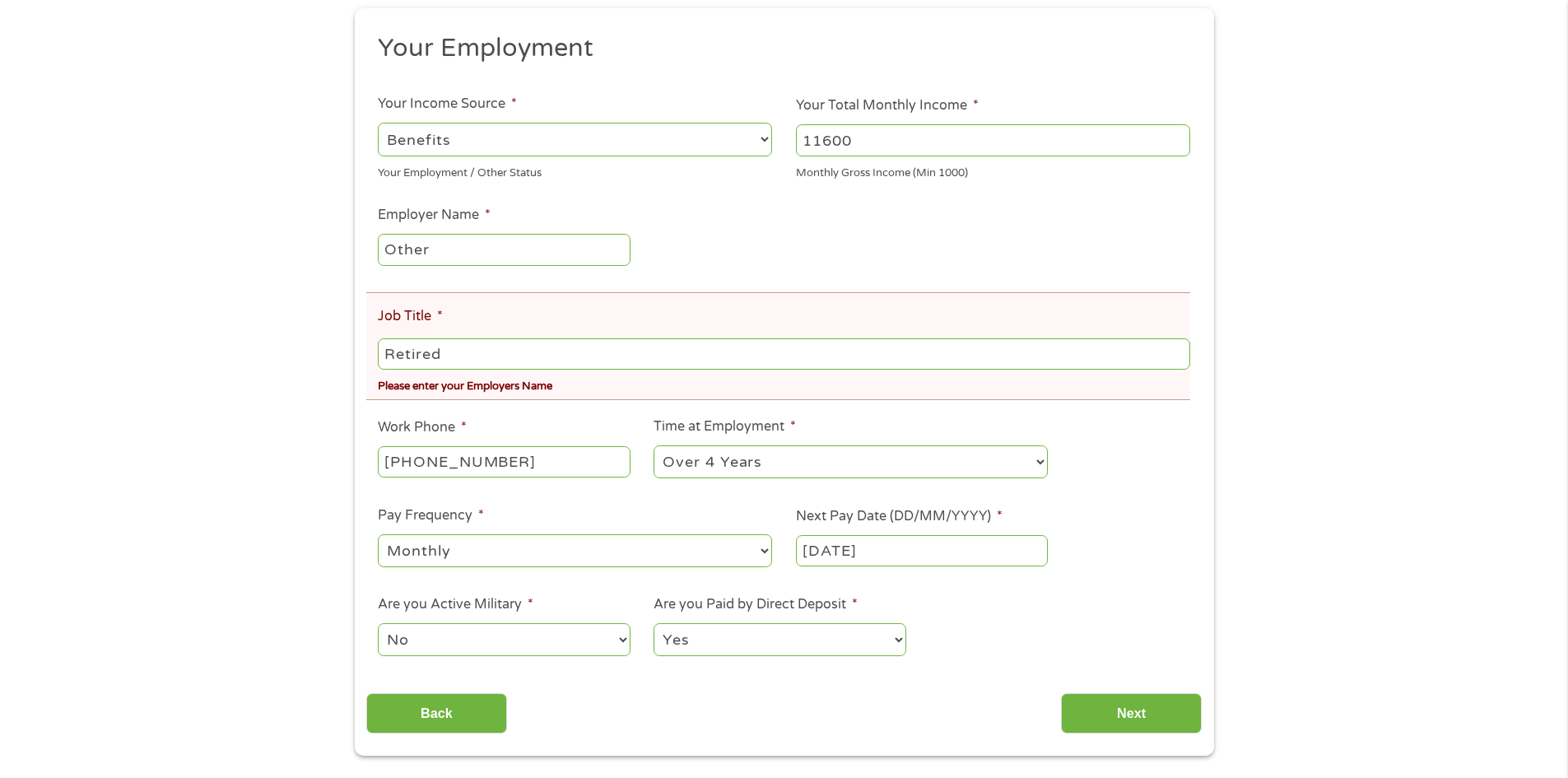
click at [435, 248] on input "Other" at bounding box center [503, 250] width 252 height 31
type input "O"
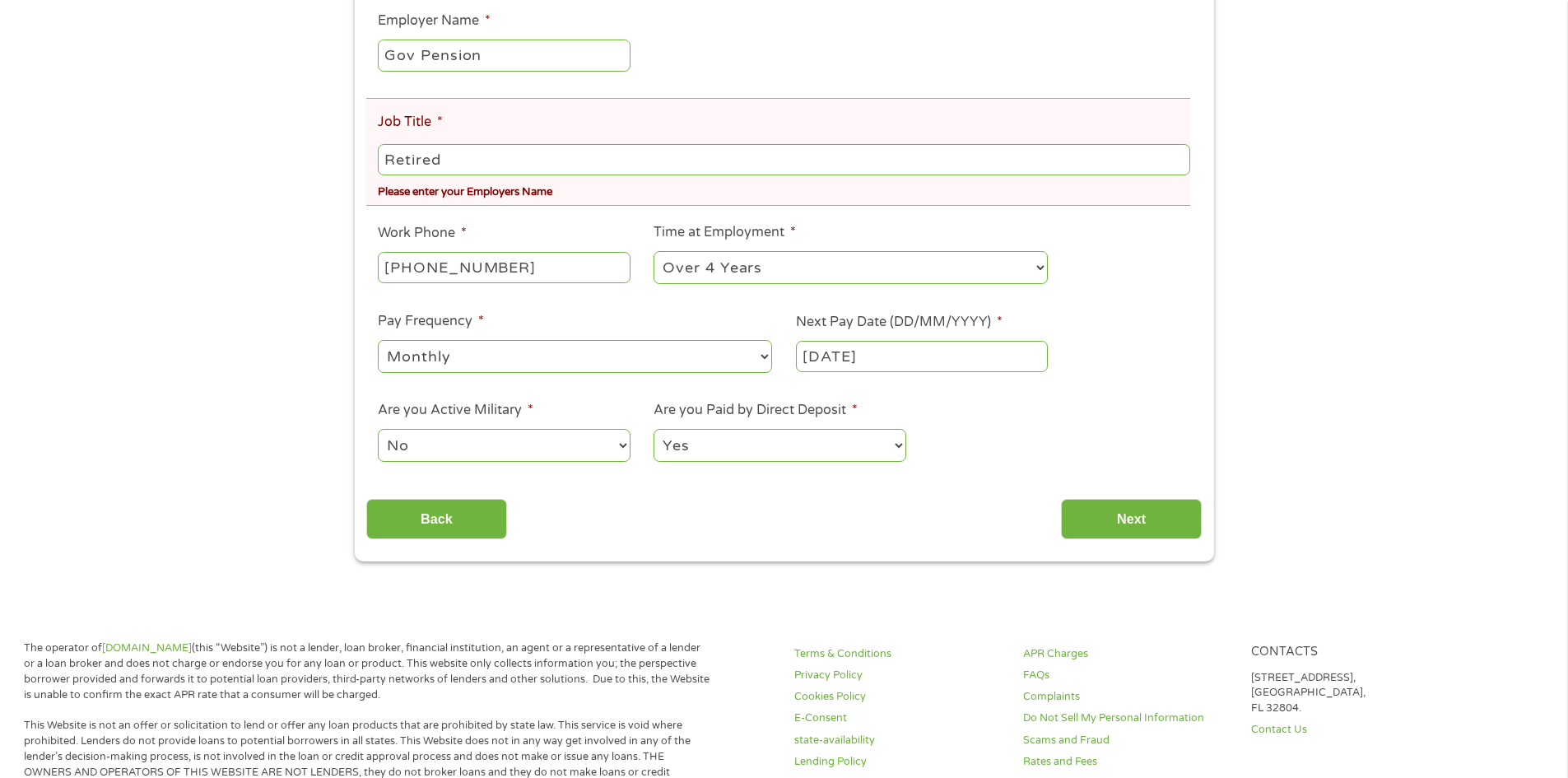
scroll to position [494, 0]
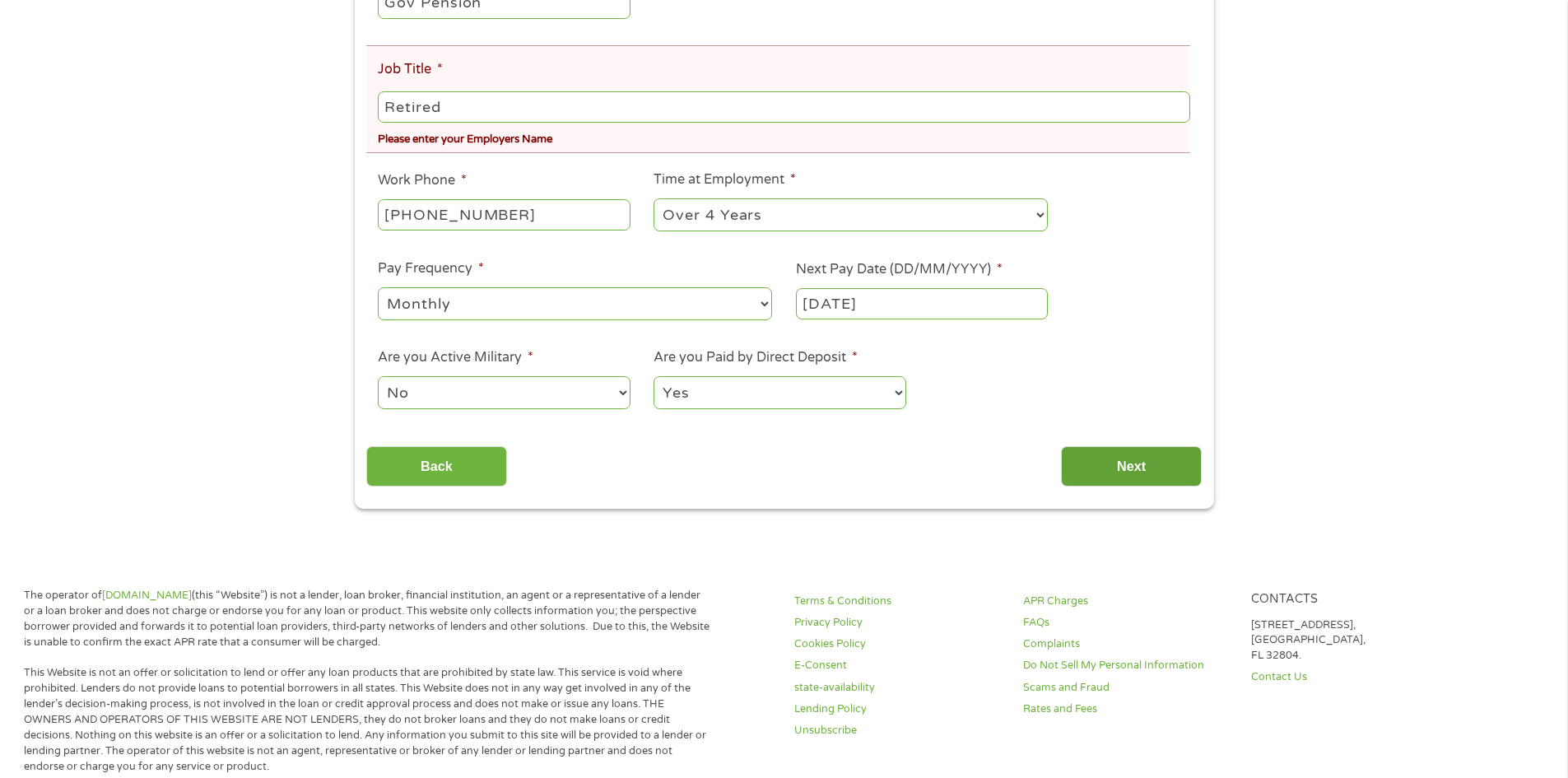
type input "Gov Pension"
click at [1108, 460] on input "Next" at bounding box center [1132, 466] width 141 height 40
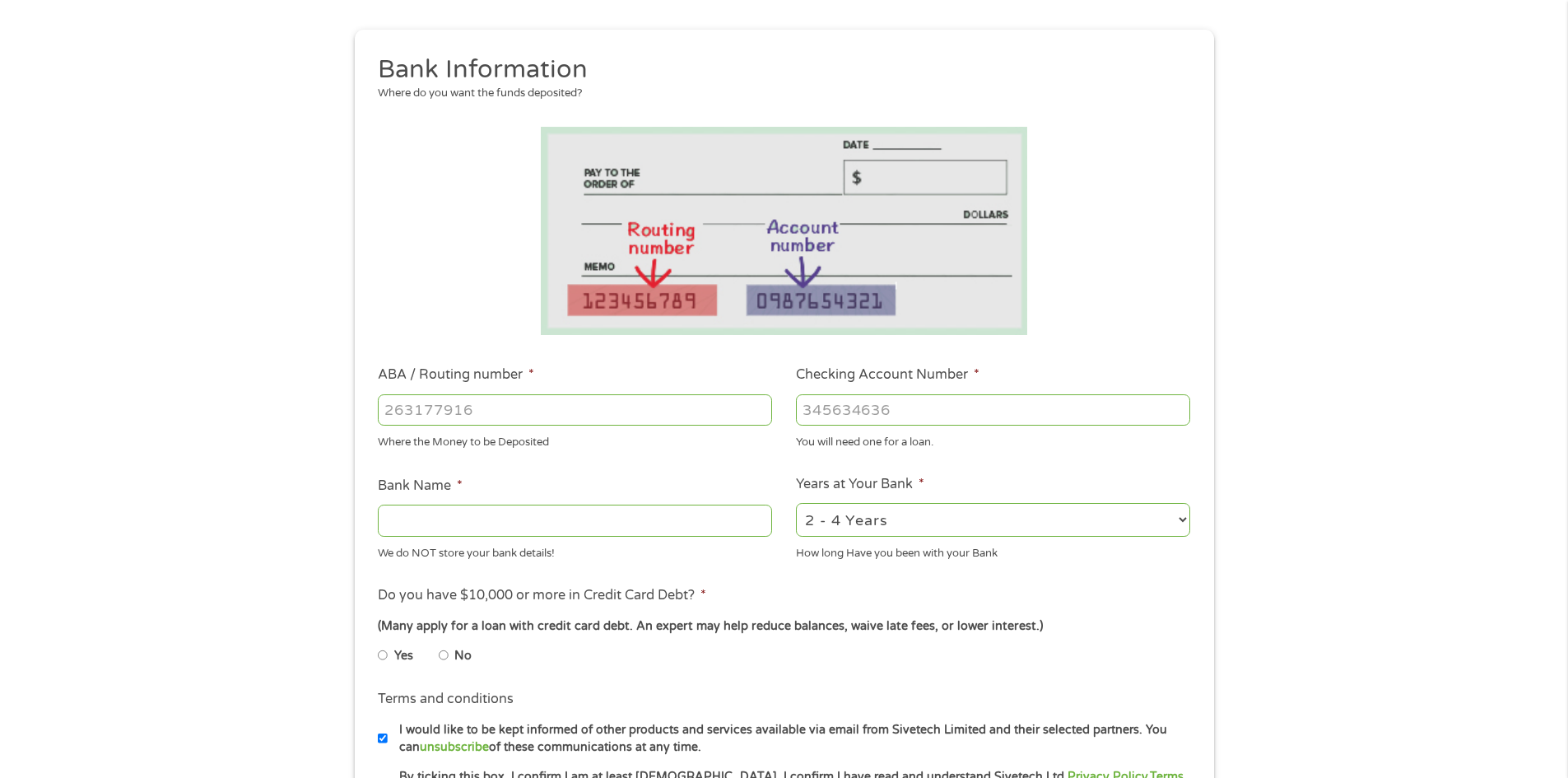
scroll to position [164, 0]
click at [482, 417] on input "ABA / Routing number *" at bounding box center [575, 409] width 394 height 31
click at [396, 519] on input "Bank Name *" at bounding box center [575, 520] width 394 height 31
click at [479, 412] on input "ABA / Routing number *" at bounding box center [575, 409] width 394 height 31
type input "107000068"
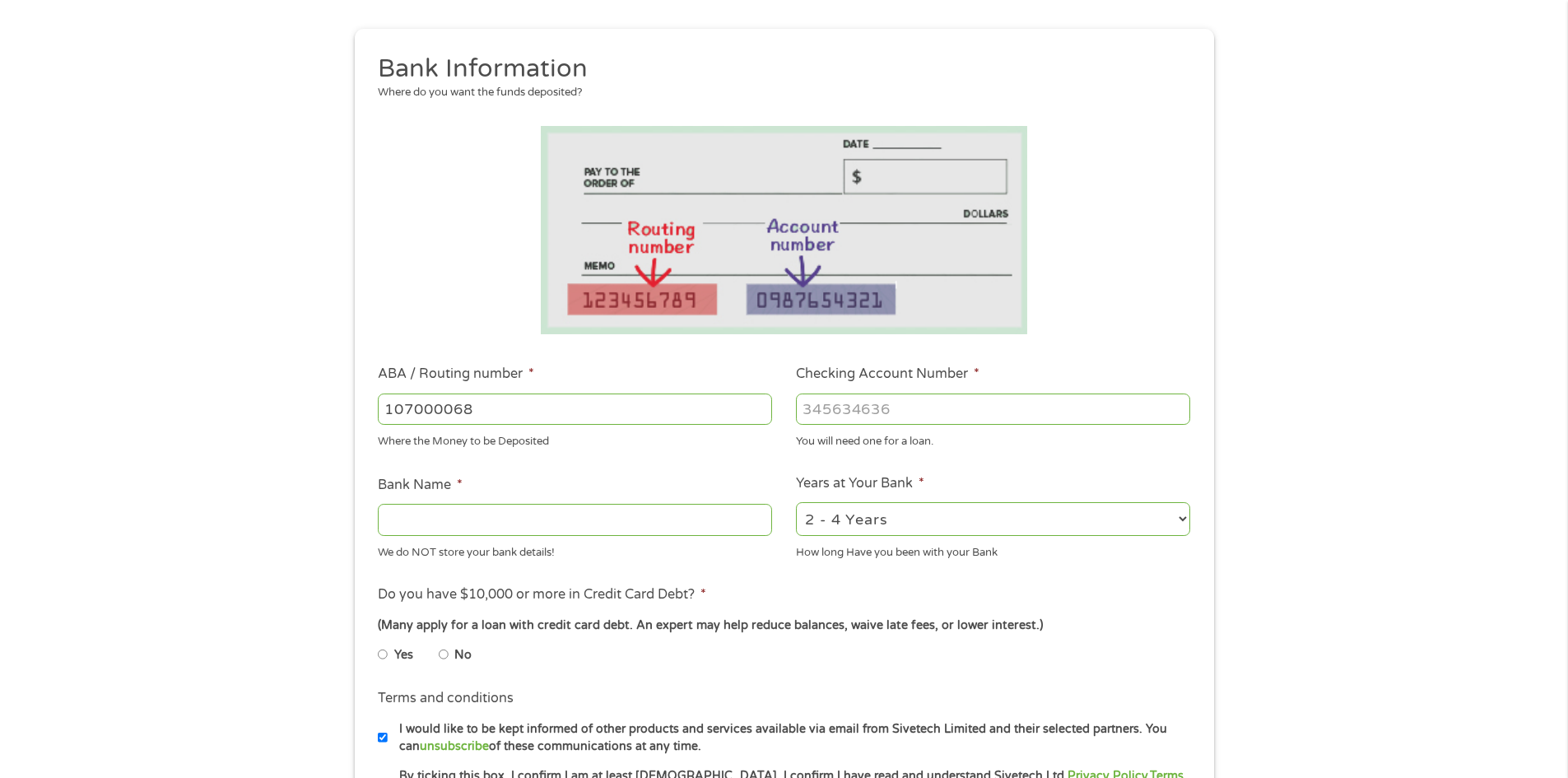
type input "PUEBLO BANK AND TRUST"
type input "107000068"
click at [800, 406] on input "Checking Account Number *" at bounding box center [993, 409] width 394 height 31
type input "102202346"
click at [1189, 520] on select "2 - 4 Years 6 - 12 Months 1 - 2 Years Over 4 Years" at bounding box center [993, 519] width 394 height 34
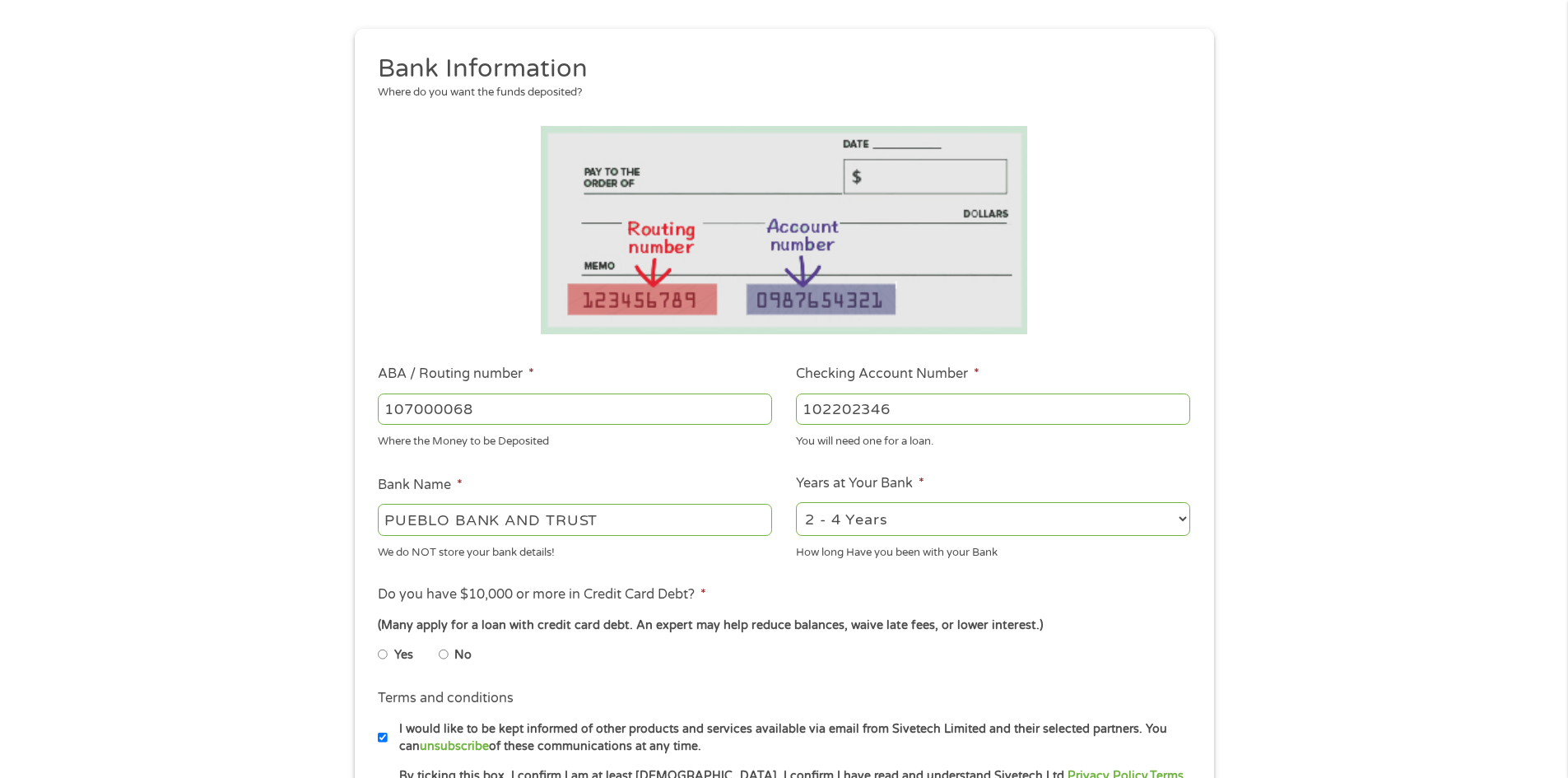
select select "60months"
click at [796, 503] on select "2 - 4 Years 6 - 12 Months 1 - 2 Years Over 4 Years" at bounding box center [993, 519] width 394 height 34
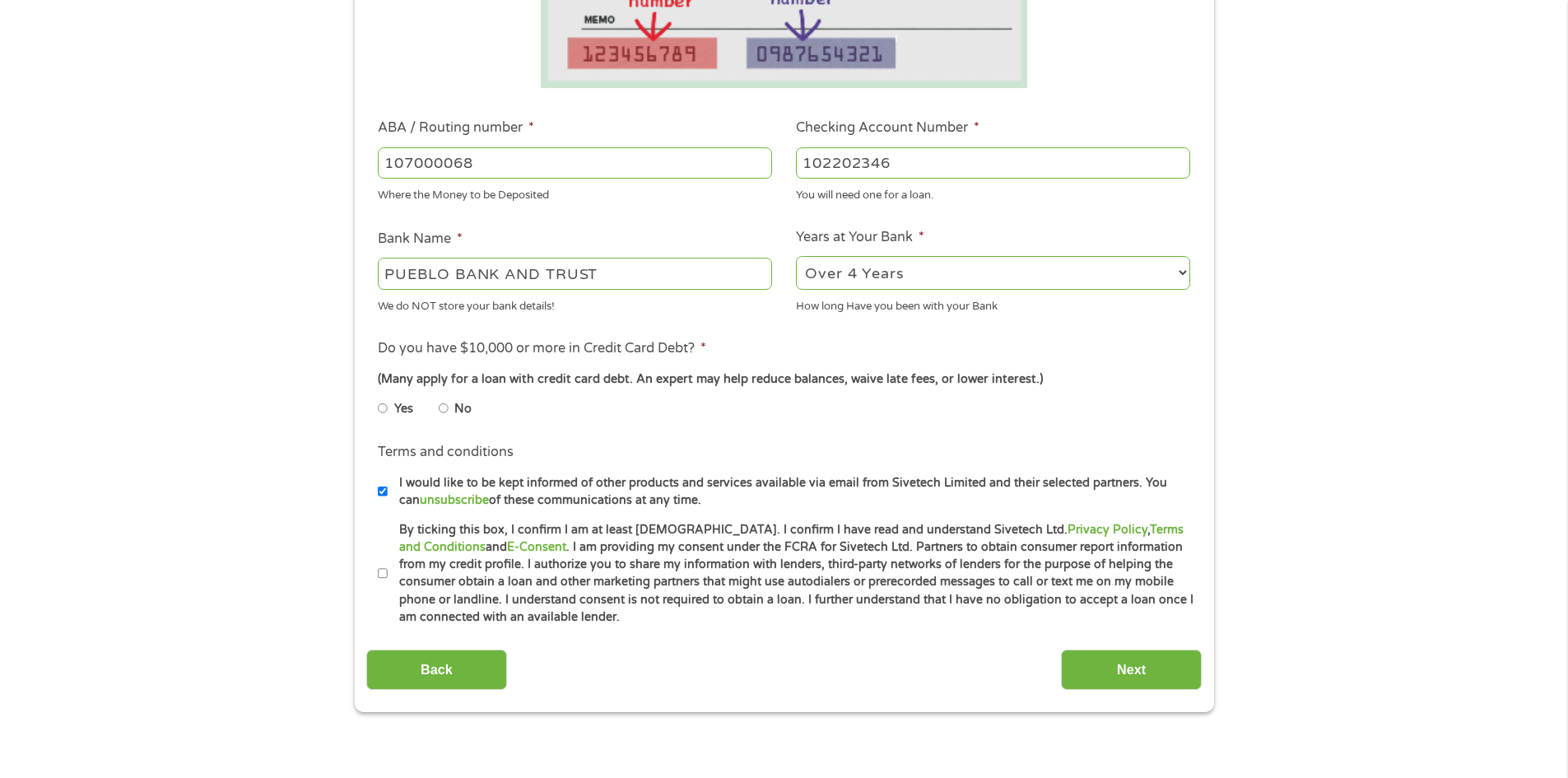
scroll to position [412, 0]
click at [378, 409] on input "Yes" at bounding box center [382, 407] width 9 height 27
radio input "true"
click at [384, 576] on input "By ticking this box, I confirm I am at least [DEMOGRAPHIC_DATA]. I confirm I ha…" at bounding box center [382, 573] width 9 height 27
checkbox input "true"
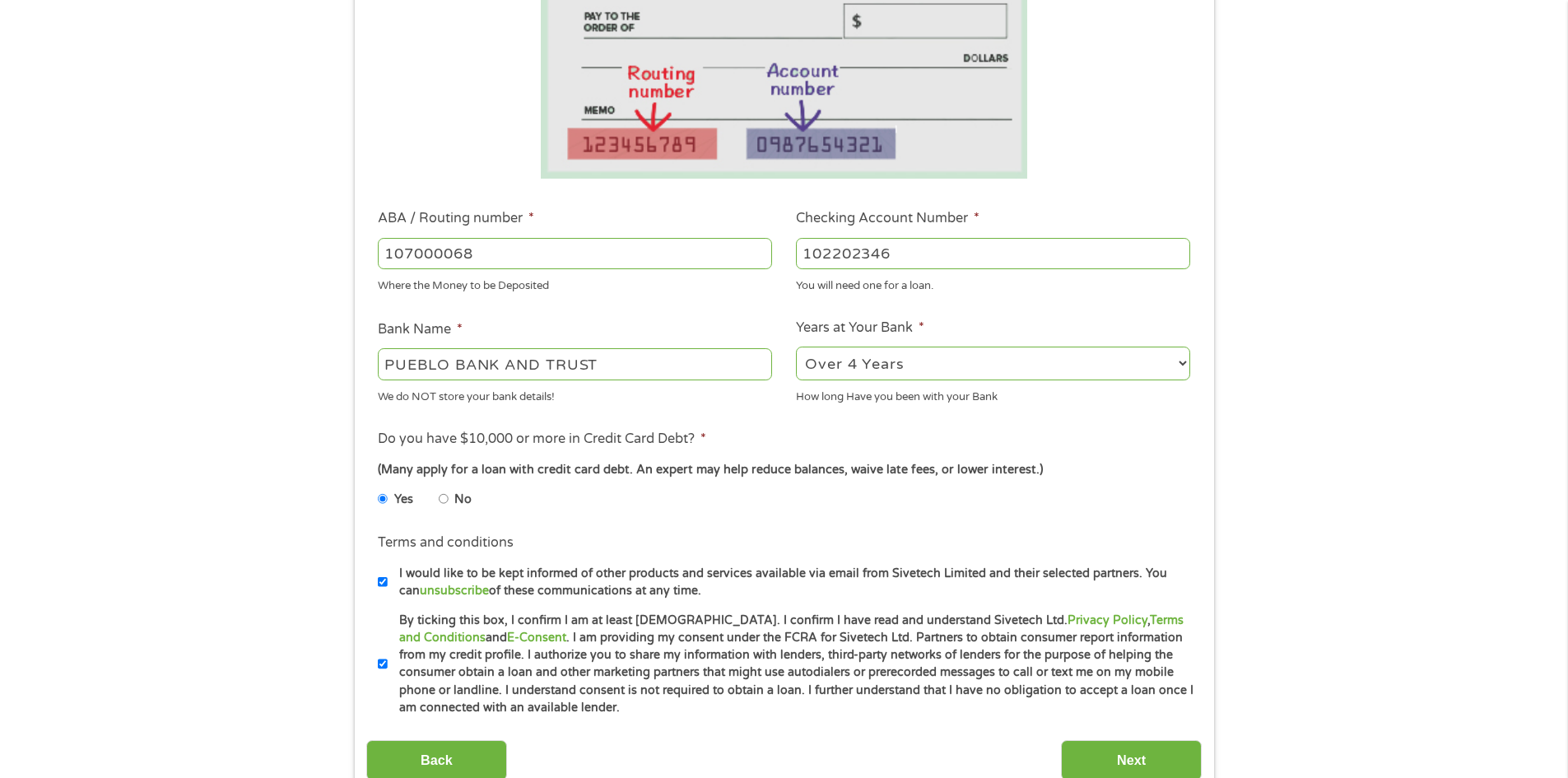
scroll to position [330, 0]
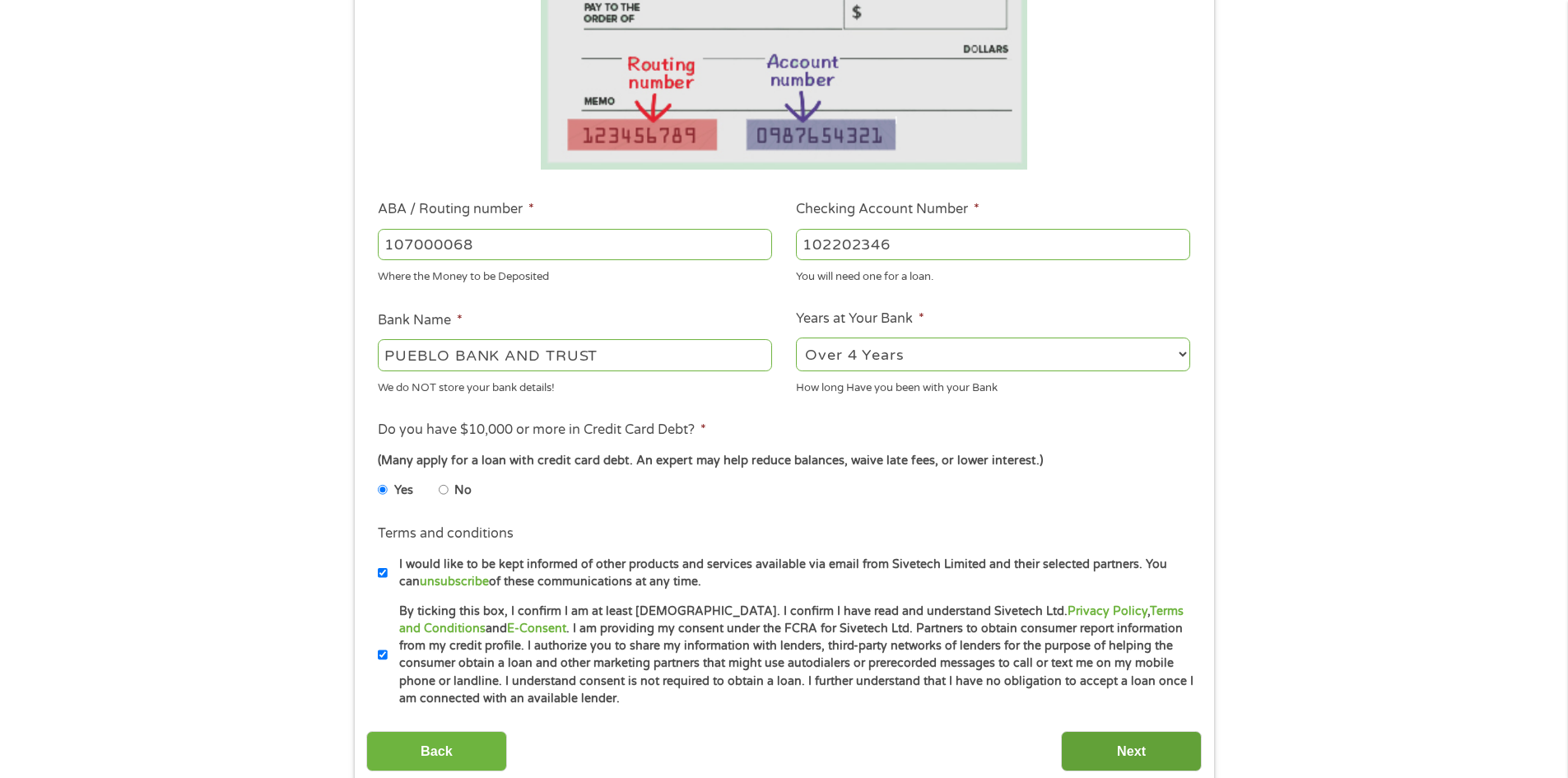
click at [1116, 743] on input "Next" at bounding box center [1132, 751] width 141 height 40
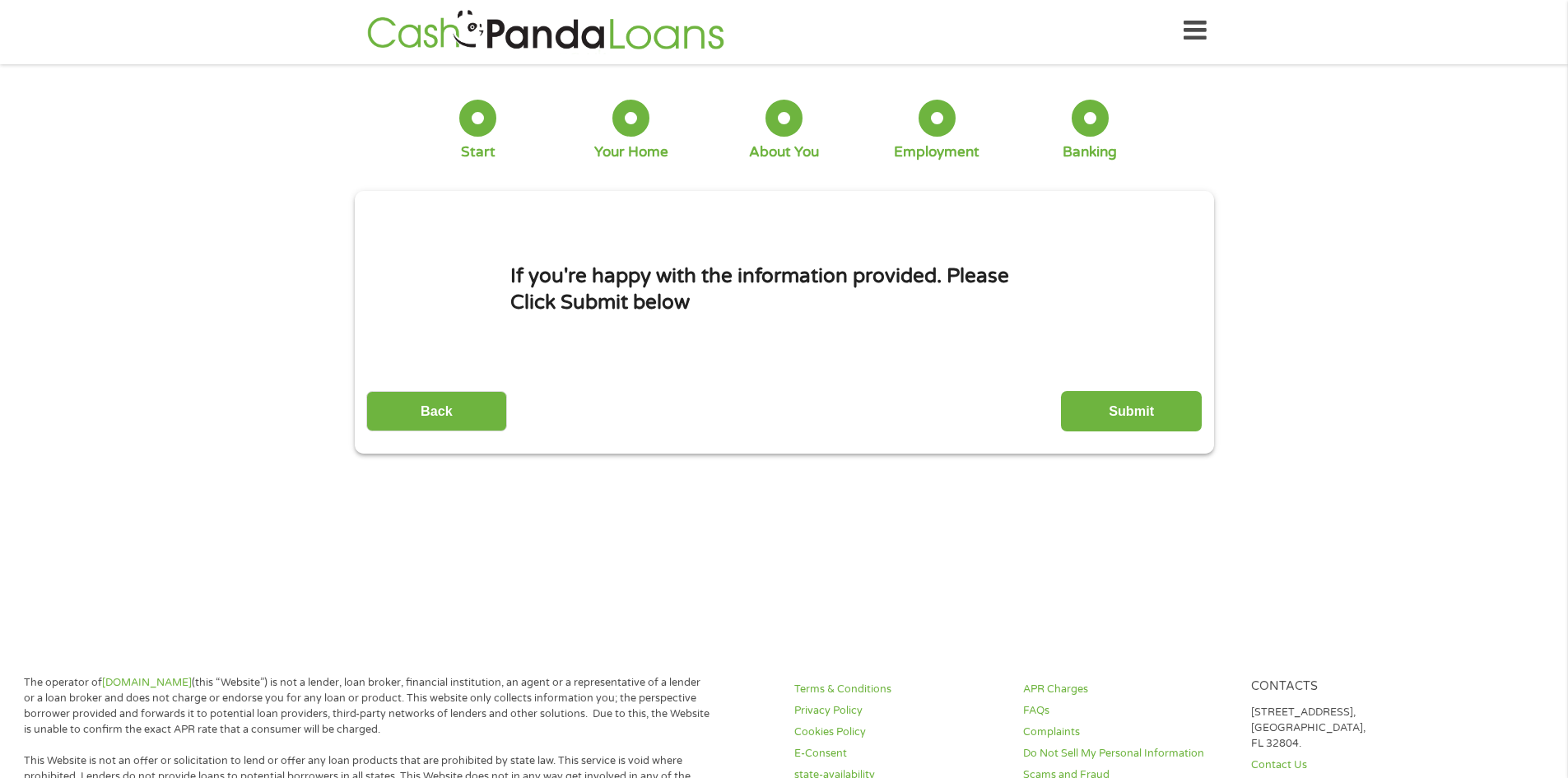
scroll to position [0, 0]
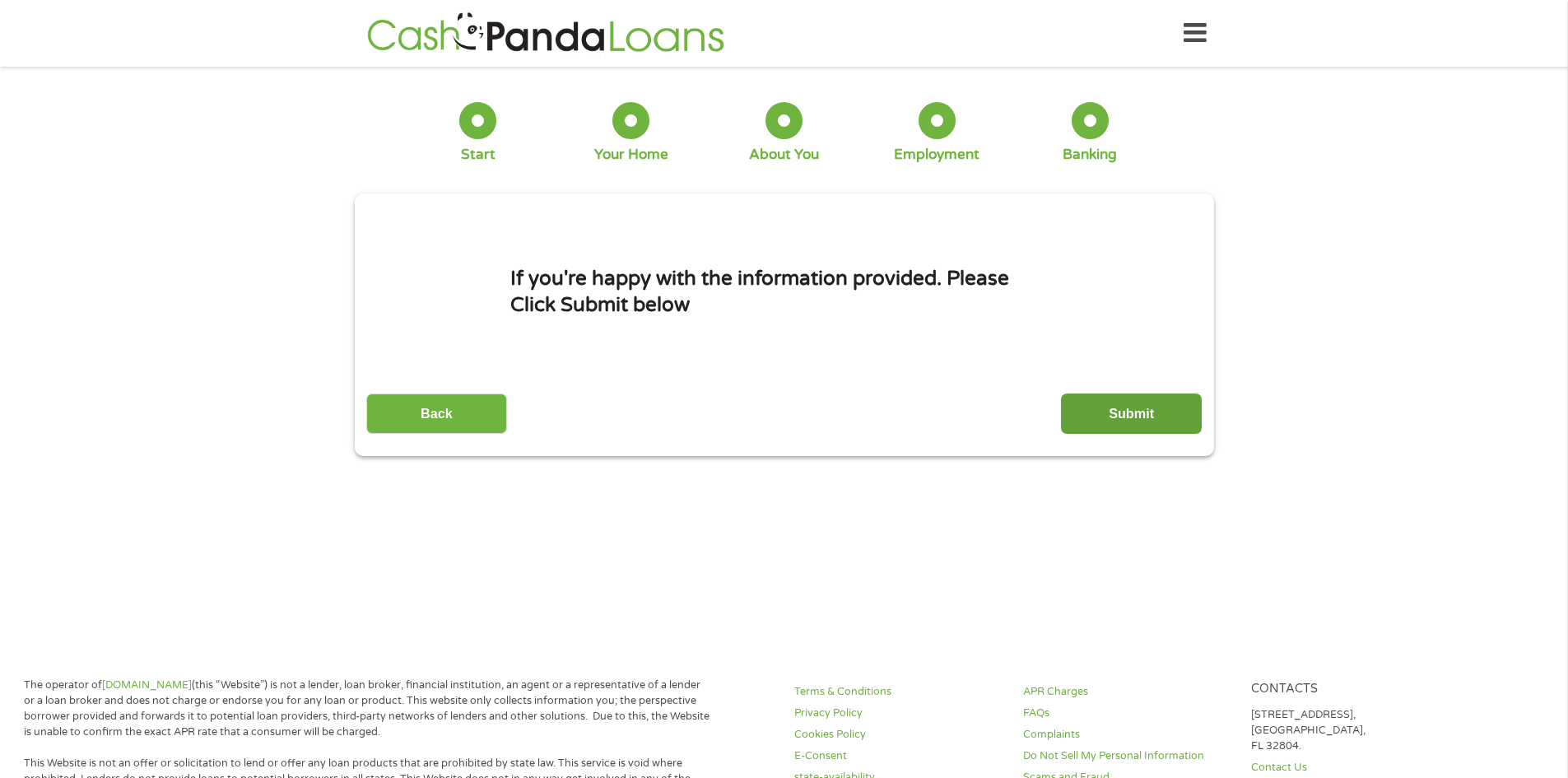
click at [1128, 410] on input "Submit" at bounding box center [1132, 413] width 141 height 40
